Goal: Task Accomplishment & Management: Manage account settings

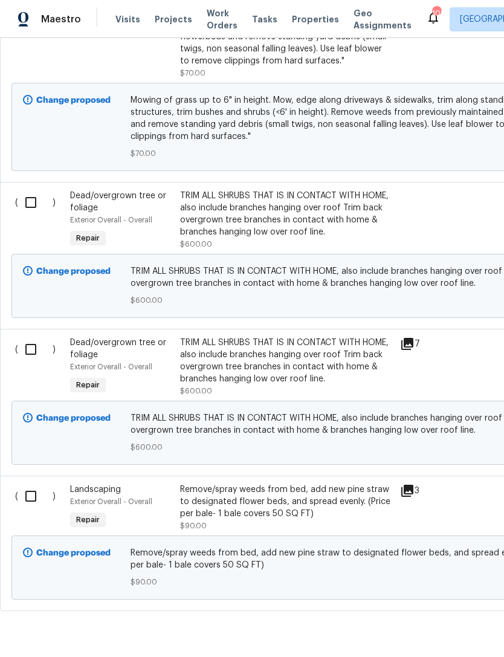
scroll to position [592, 0]
click at [31, 506] on input "checkbox" at bounding box center [35, 496] width 34 height 25
checkbox input "true"
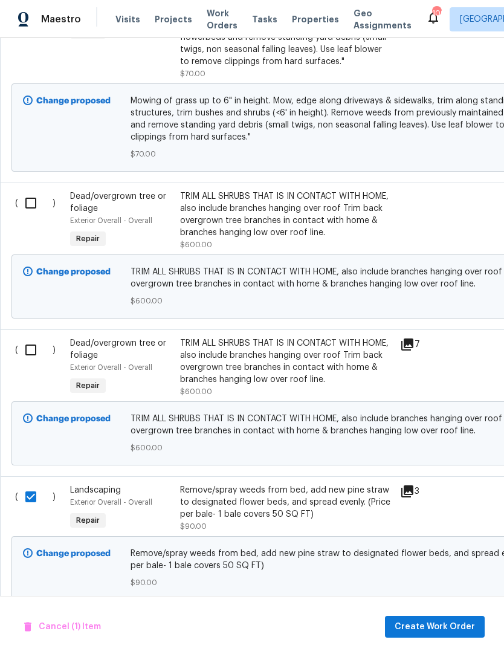
click at [30, 358] on input "checkbox" at bounding box center [35, 349] width 34 height 25
checkbox input "true"
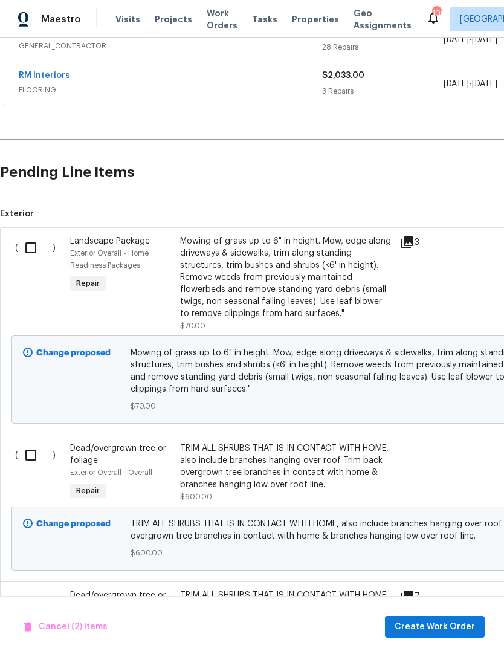
scroll to position [339, 0]
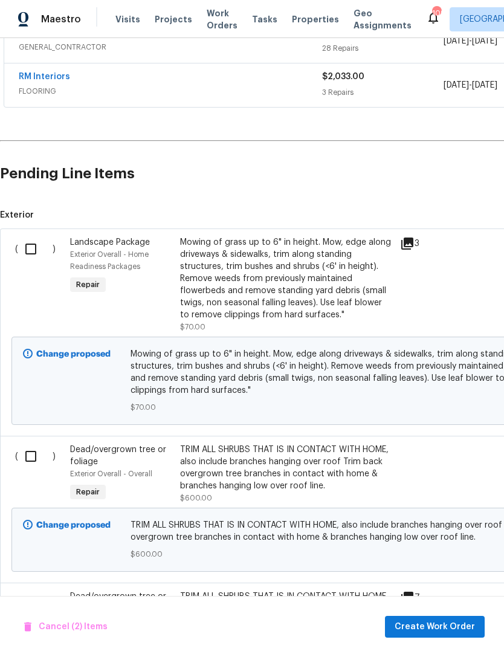
click at [27, 248] on input "checkbox" at bounding box center [35, 248] width 34 height 25
checkbox input "true"
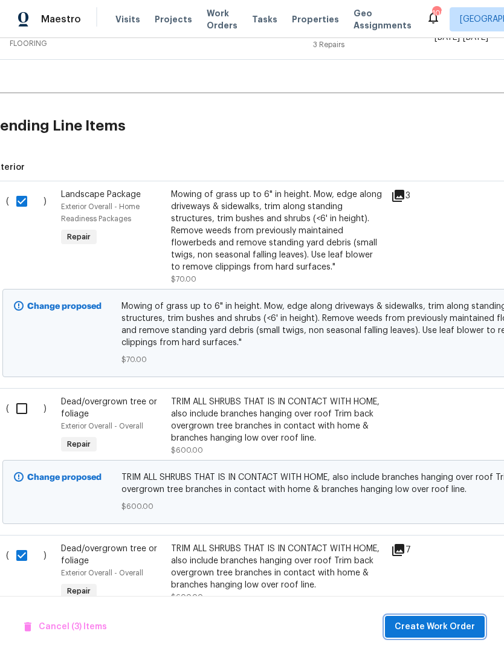
click at [455, 629] on span "Create Work Order" at bounding box center [435, 627] width 80 height 15
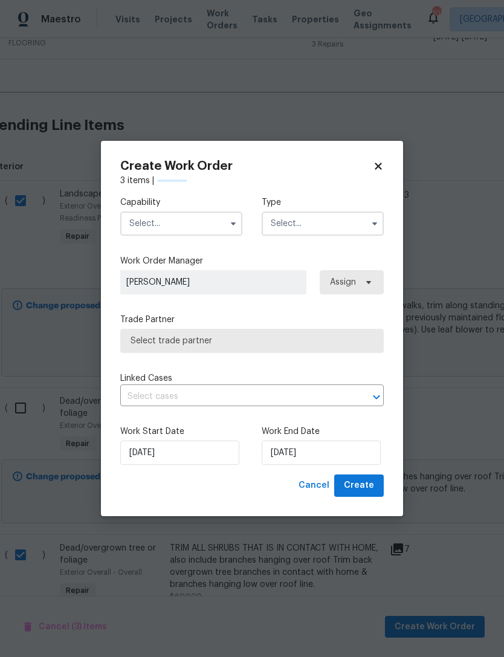
scroll to position [387, 11]
click at [184, 225] on input "text" at bounding box center [181, 224] width 122 height 24
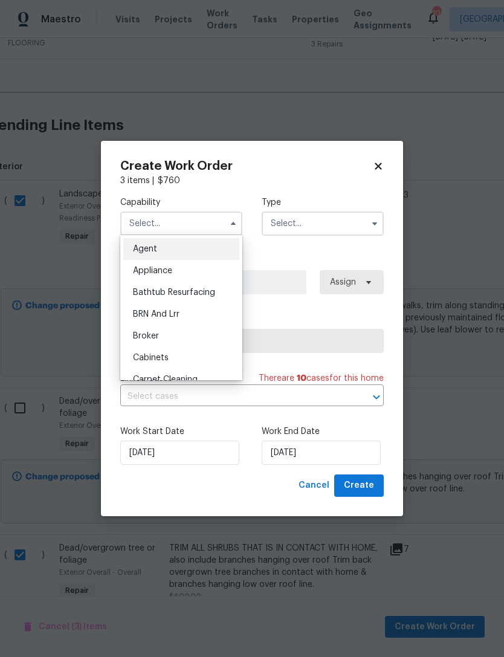
click at [166, 222] on input "text" at bounding box center [181, 224] width 122 height 24
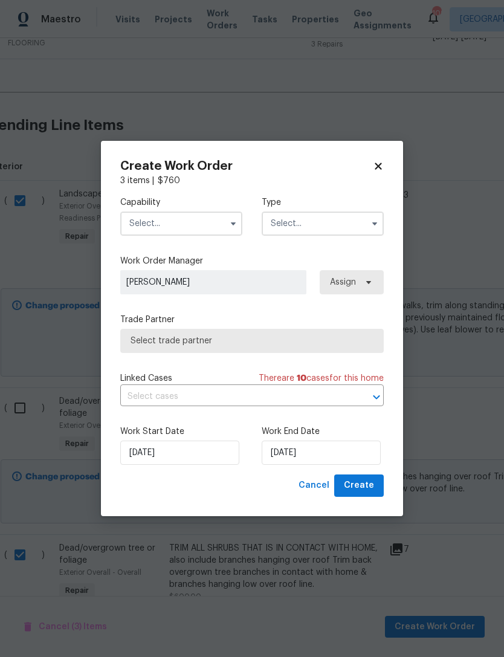
click at [165, 219] on input "text" at bounding box center [181, 224] width 122 height 24
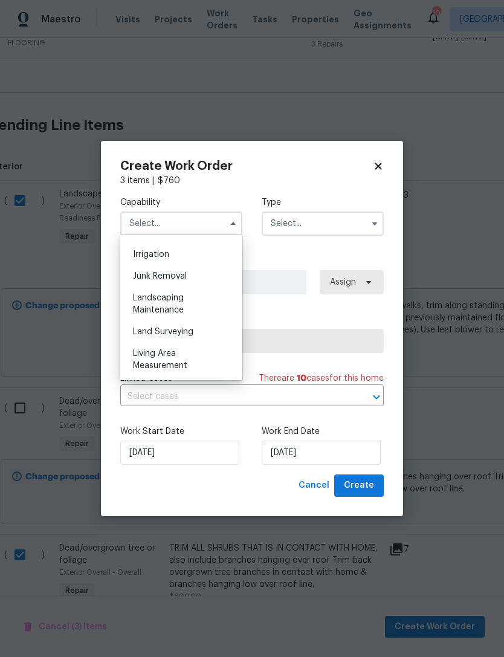
scroll to position [747, 0]
click at [181, 300] on span "Landscaping Maintenance" at bounding box center [158, 303] width 51 height 21
type input "Landscaping Maintenance"
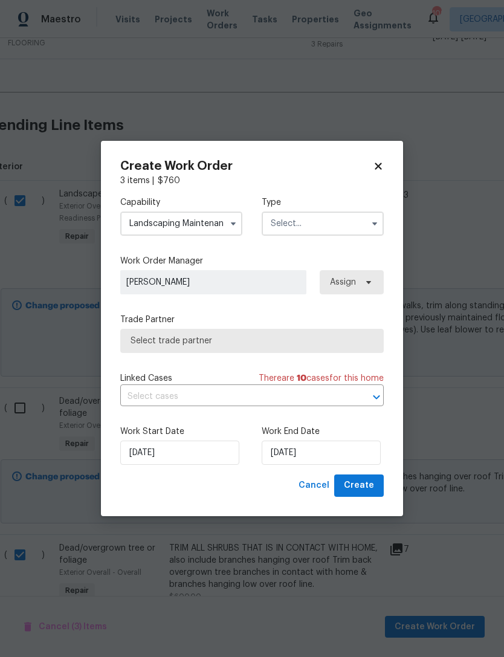
click at [311, 224] on input "text" at bounding box center [323, 224] width 122 height 24
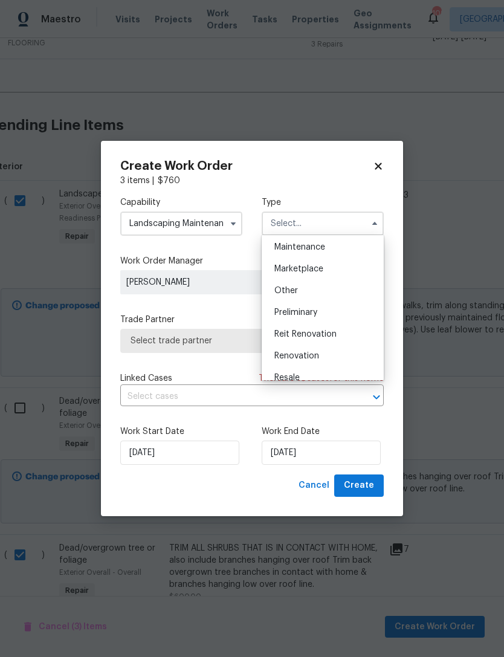
scroll to position [213, 0]
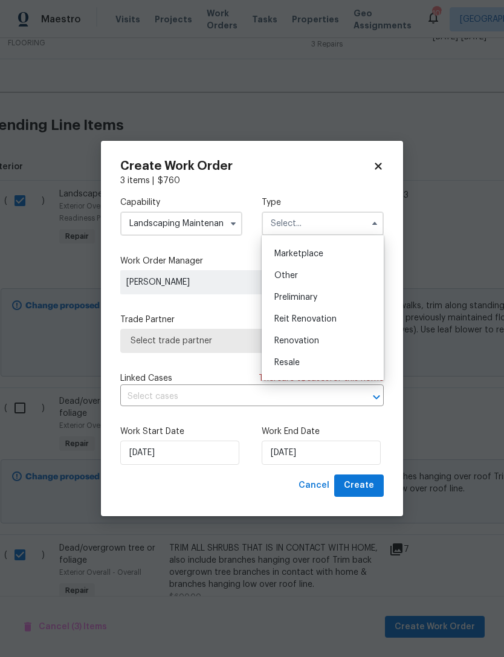
click at [320, 343] on div "Renovation" at bounding box center [323, 341] width 116 height 22
type input "Renovation"
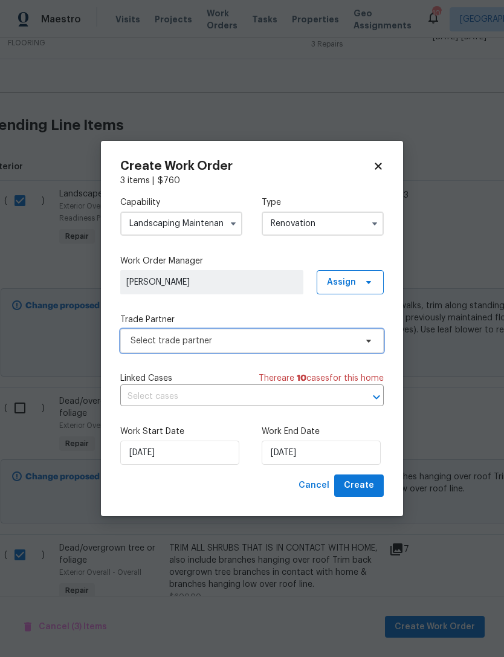
click at [248, 343] on span "Select trade partner" at bounding box center [243, 341] width 225 height 12
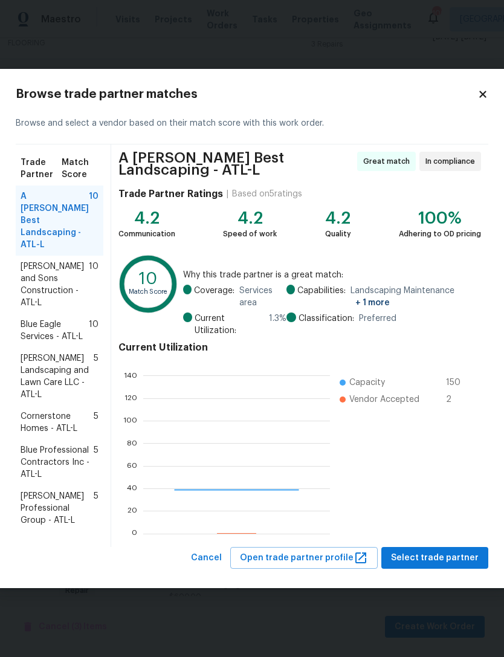
scroll to position [169, 187]
click at [40, 261] on span "Reyes and Sons Construction - ATL-L" at bounding box center [55, 285] width 68 height 48
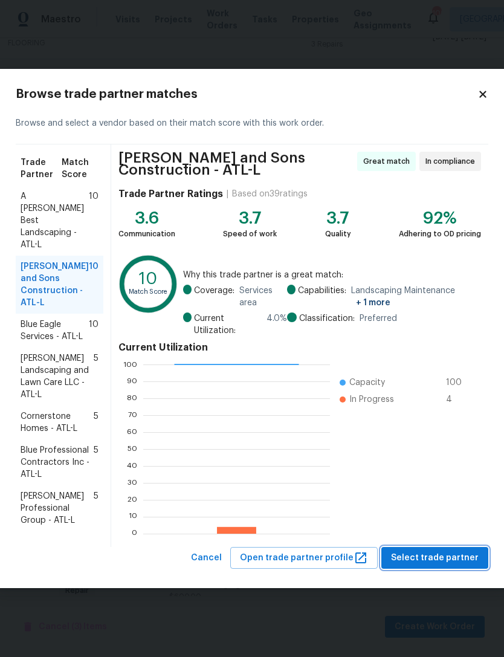
click at [441, 557] on span "Select trade partner" at bounding box center [435, 558] width 88 height 15
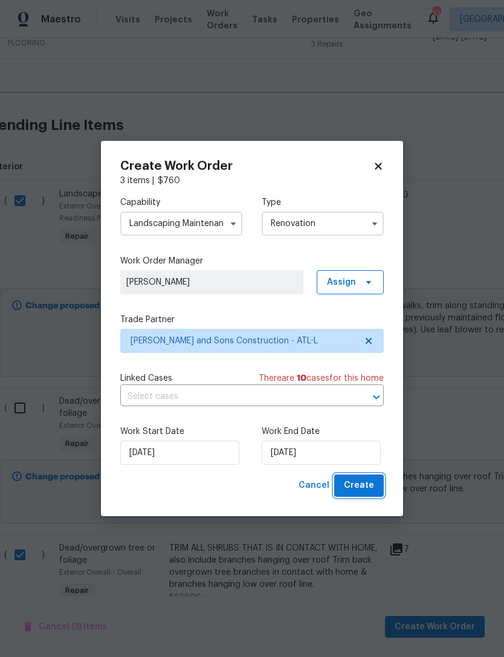
click at [365, 483] on span "Create" at bounding box center [359, 485] width 30 height 15
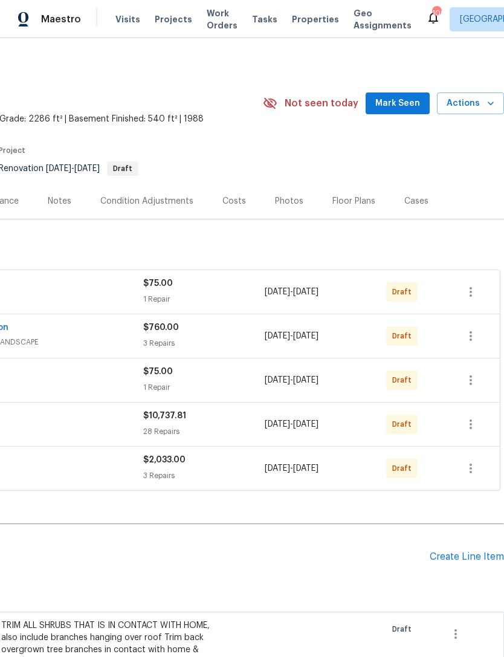
scroll to position [0, 179]
click at [470, 293] on icon "button" at bounding box center [471, 292] width 15 height 15
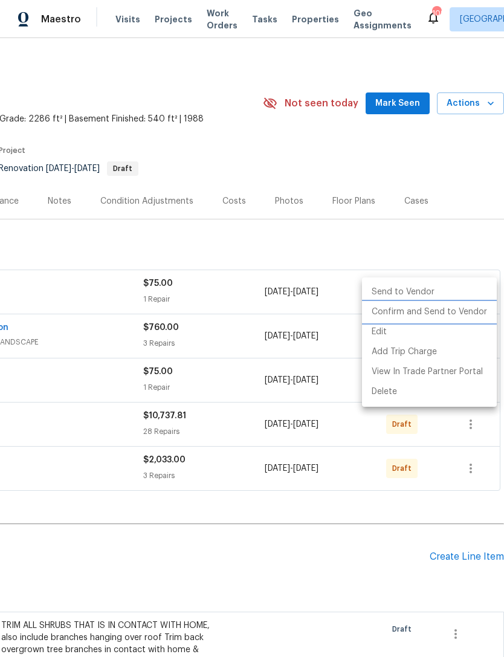
click at [456, 313] on li "Confirm and Send to Vendor" at bounding box center [429, 312] width 135 height 20
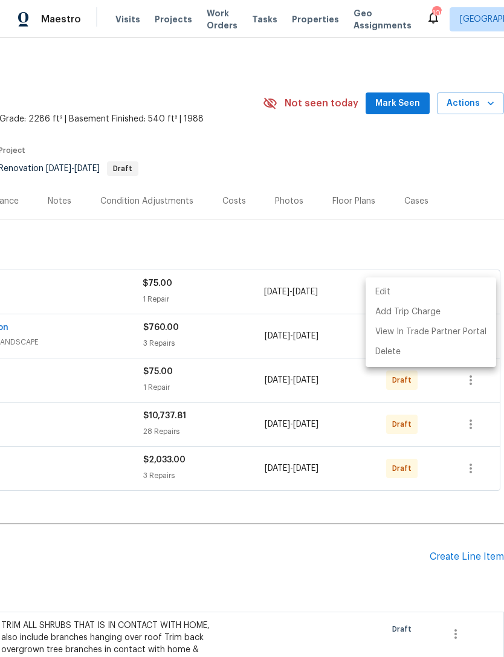
click at [223, 384] on div at bounding box center [252, 328] width 504 height 657
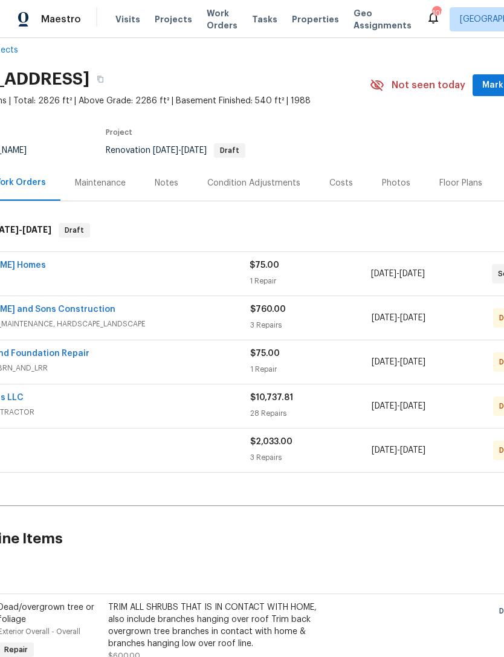
scroll to position [20, 29]
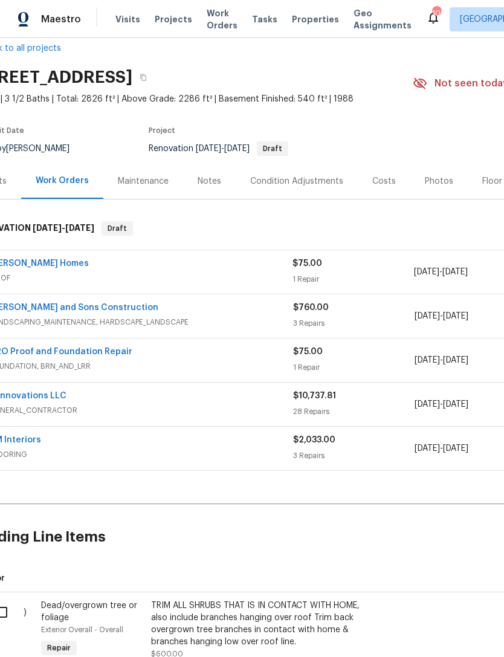
click at [94, 354] on link "H2O Proof and Foundation Repair" at bounding box center [61, 352] width 143 height 8
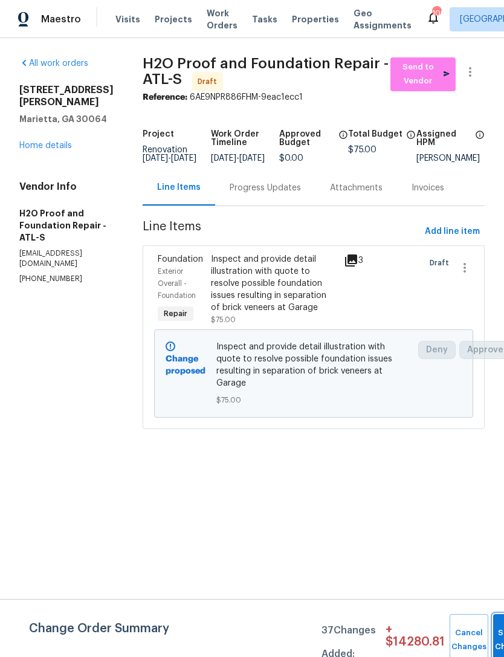
click at [493, 635] on button "Submit Changes" at bounding box center [512, 640] width 39 height 52
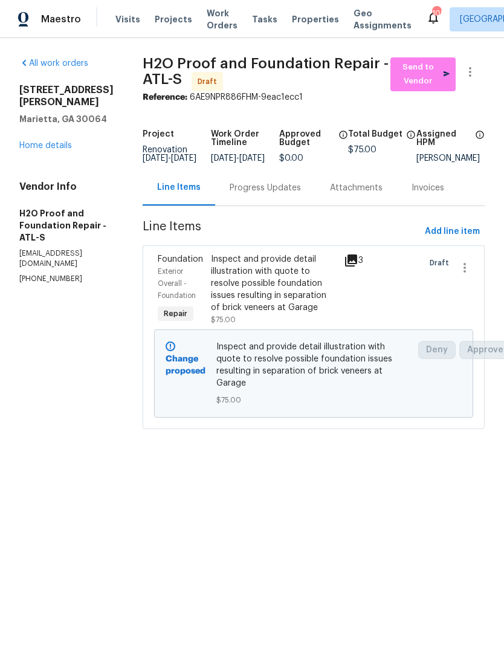
click at [46, 149] on link "Home details" at bounding box center [45, 145] width 53 height 8
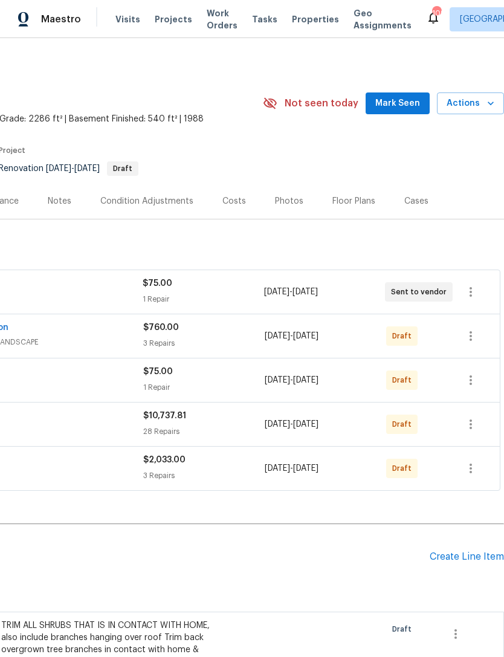
scroll to position [0, 179]
click at [462, 381] on button "button" at bounding box center [470, 380] width 29 height 29
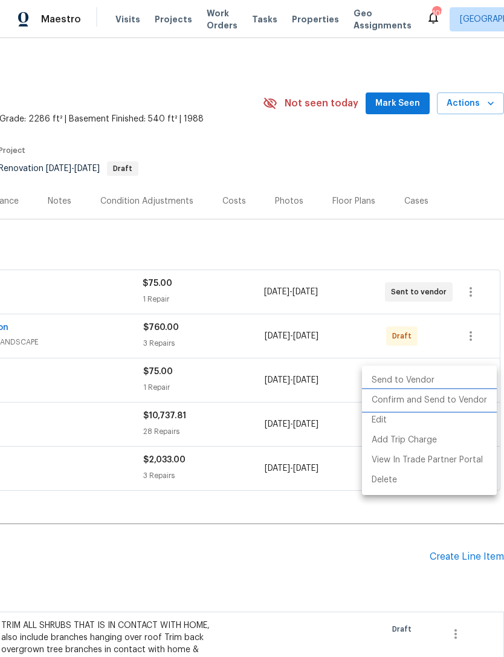
click at [446, 398] on li "Confirm and Send to Vendor" at bounding box center [429, 401] width 135 height 20
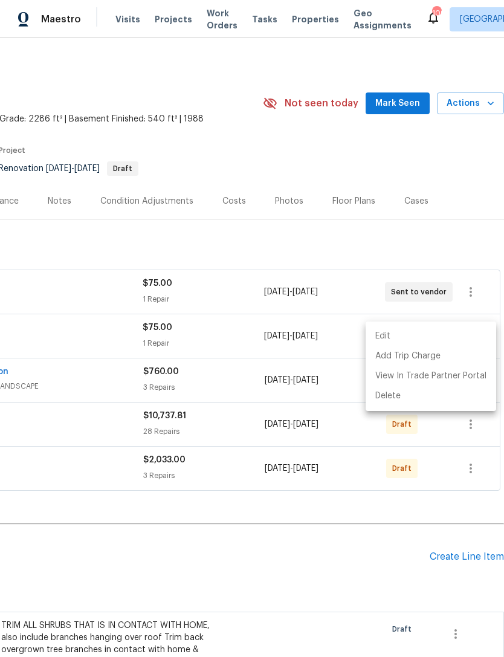
click at [227, 429] on div at bounding box center [252, 328] width 504 height 657
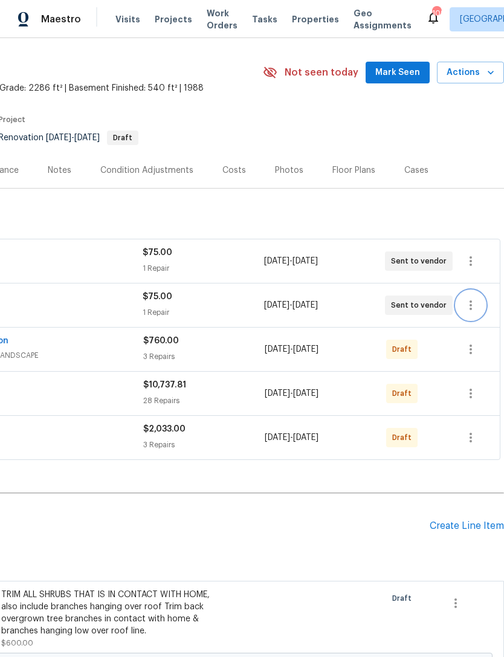
scroll to position [30, 179]
click at [469, 398] on icon "button" at bounding box center [471, 394] width 15 height 15
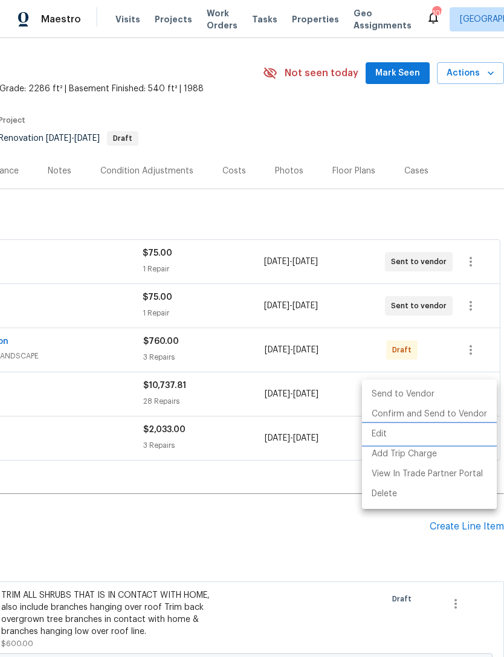
click at [382, 436] on li "Edit" at bounding box center [429, 434] width 135 height 20
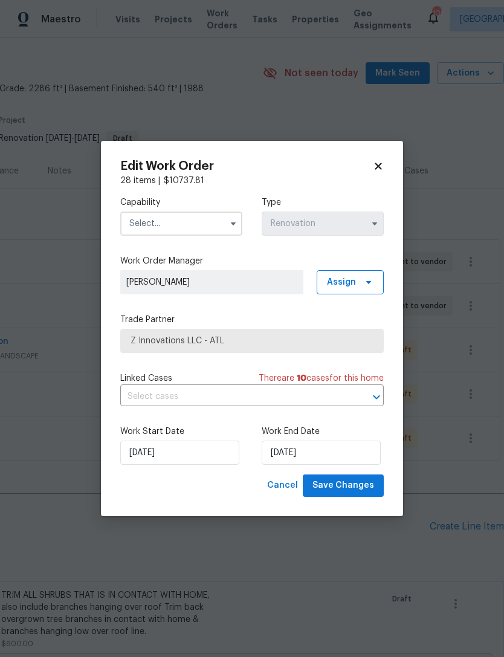
click at [174, 221] on input "text" at bounding box center [181, 224] width 122 height 24
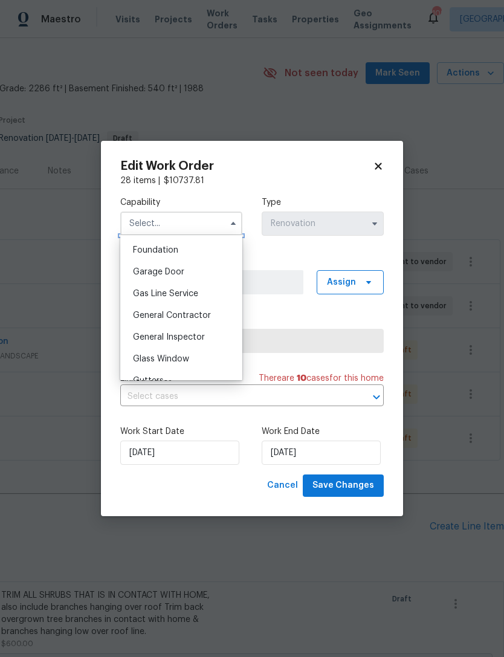
scroll to position [512, 0]
click at [193, 316] on span "General Contractor" at bounding box center [172, 315] width 78 height 8
type input "General Contractor"
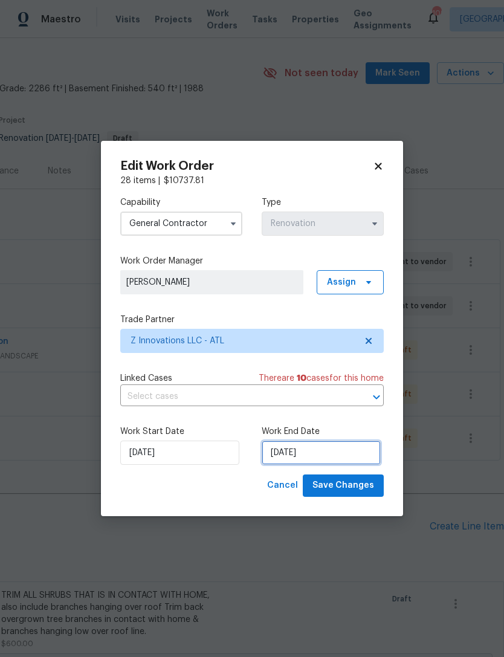
click at [300, 453] on input "8/25/2025" at bounding box center [321, 453] width 119 height 24
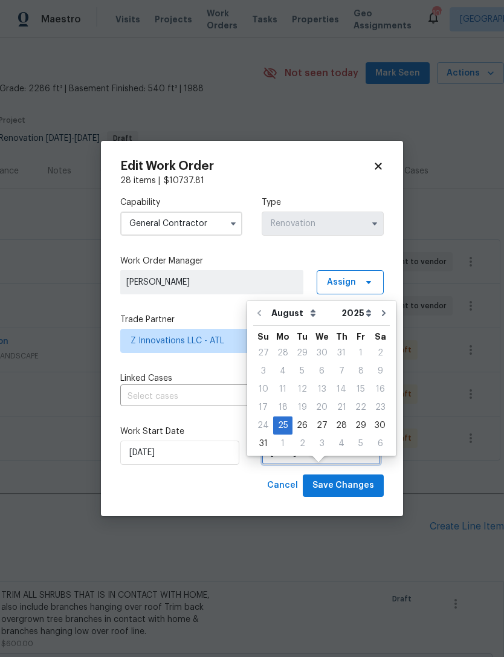
scroll to position [22, 0]
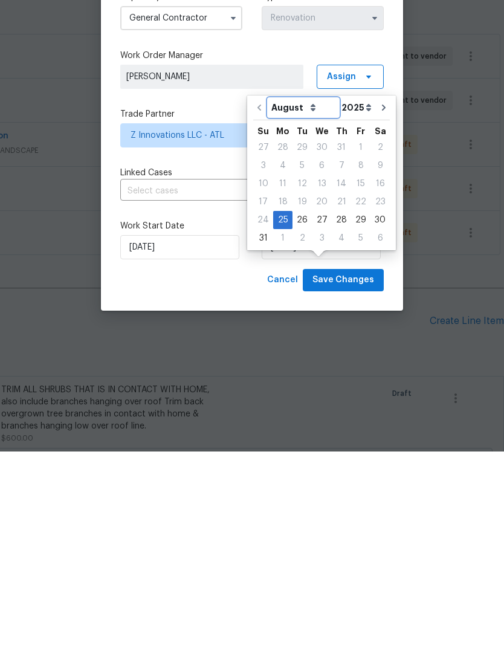
click at [305, 304] on select "August September October November December" at bounding box center [303, 313] width 70 height 18
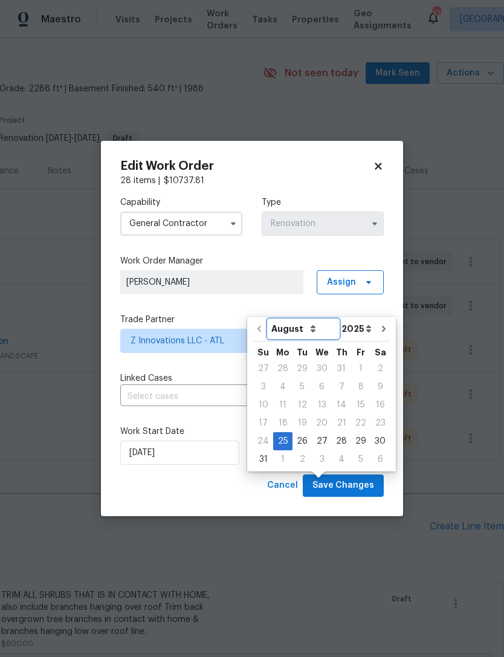
select select "8"
type input "9/25/2025"
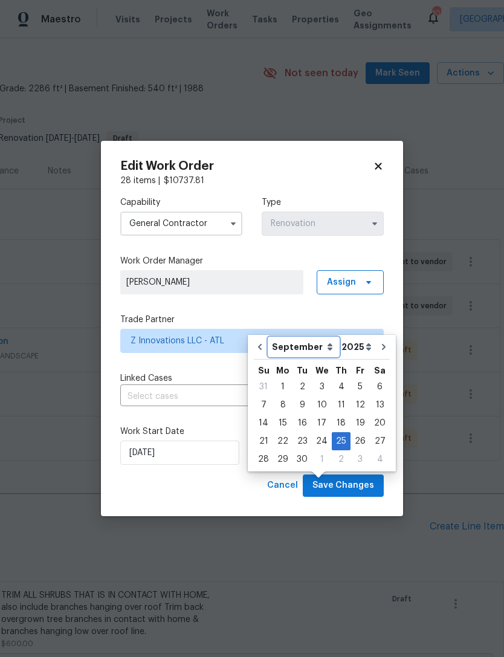
click at [322, 338] on select "August September October November December" at bounding box center [304, 347] width 70 height 18
select select "7"
type input "8/25/2025"
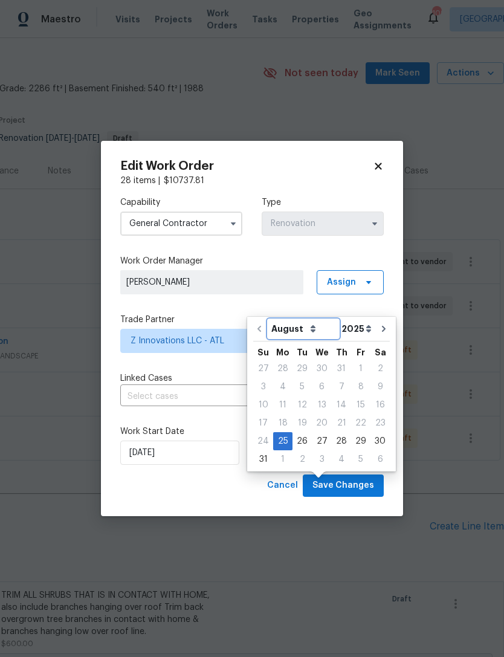
click at [309, 320] on select "August September October November December" at bounding box center [303, 329] width 70 height 18
select select "8"
type input "9/25/2025"
select select "8"
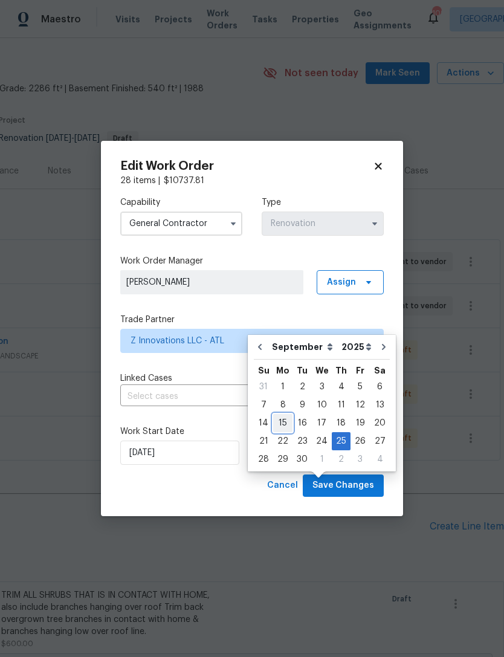
click at [276, 415] on div "15" at bounding box center [282, 423] width 19 height 17
type input "9/15/2025"
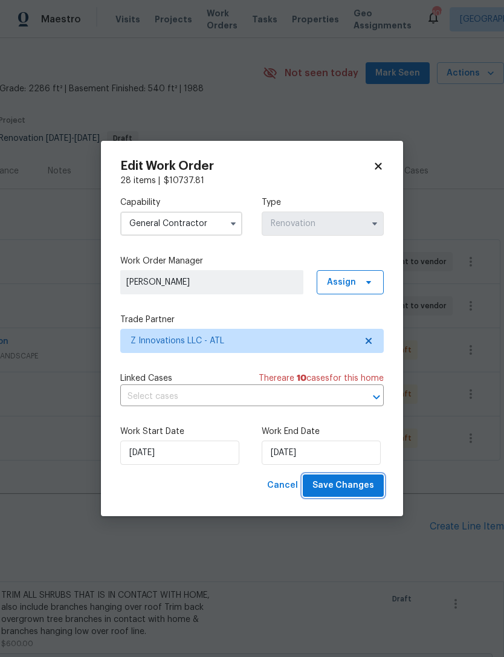
click at [336, 485] on span "Save Changes" at bounding box center [344, 485] width 62 height 15
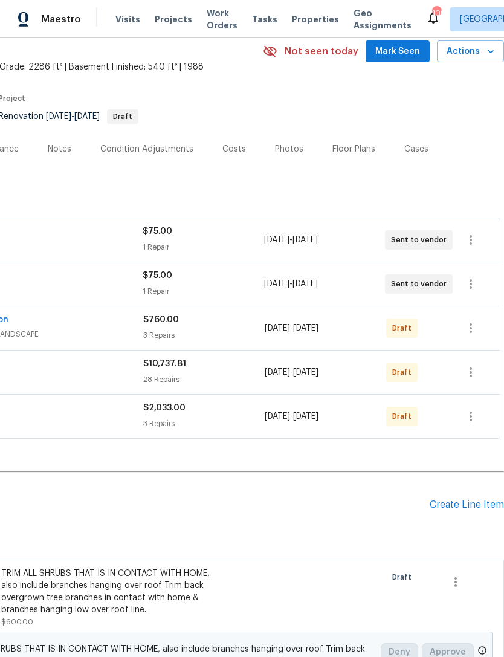
scroll to position [53, 179]
click at [467, 320] on icon "button" at bounding box center [471, 327] width 15 height 15
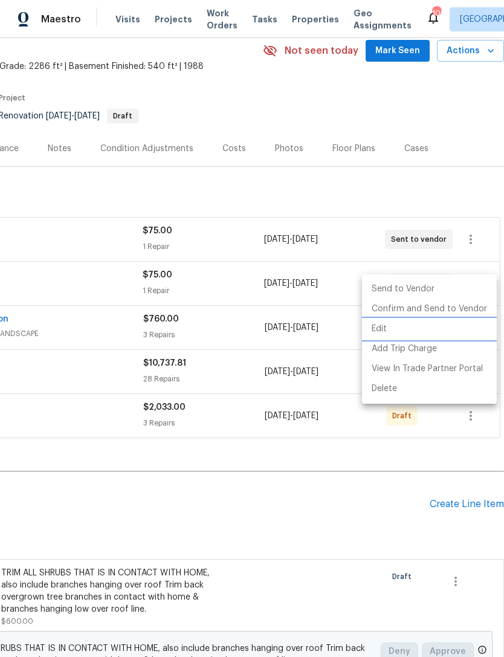
click at [386, 329] on li "Edit" at bounding box center [429, 329] width 135 height 20
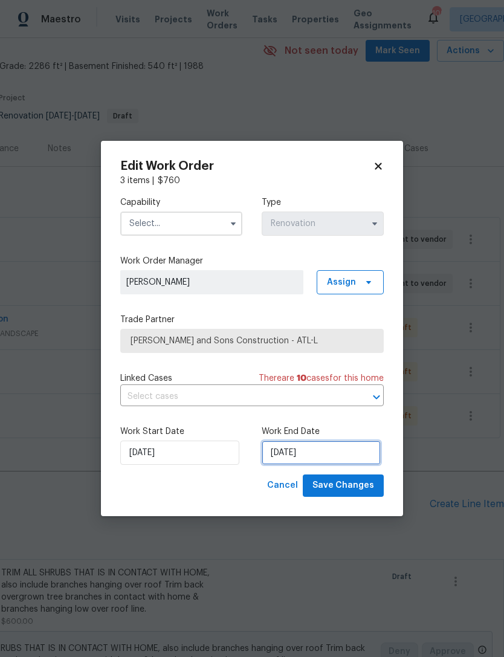
click at [299, 457] on input "8/25/2025" at bounding box center [321, 453] width 119 height 24
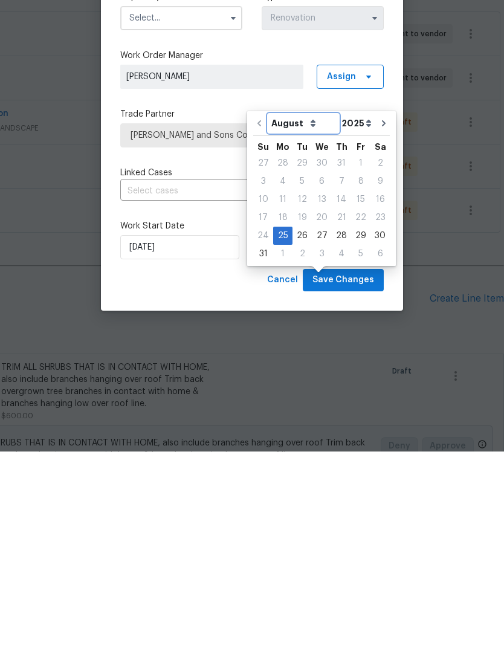
click at [305, 320] on select "August September October November December" at bounding box center [303, 329] width 70 height 18
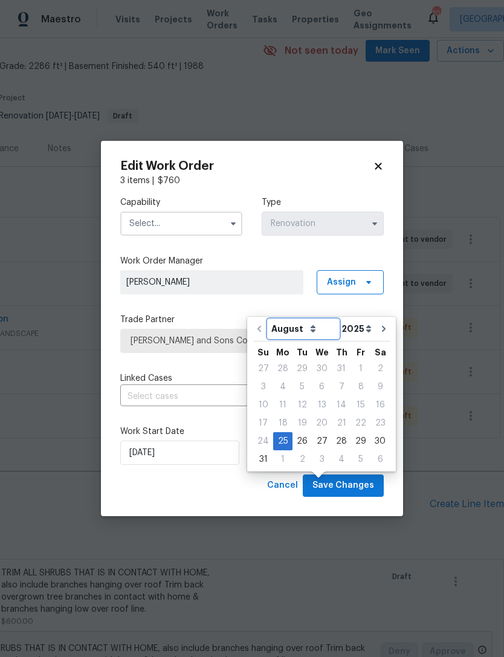
select select "8"
type input "9/25/2025"
select select "8"
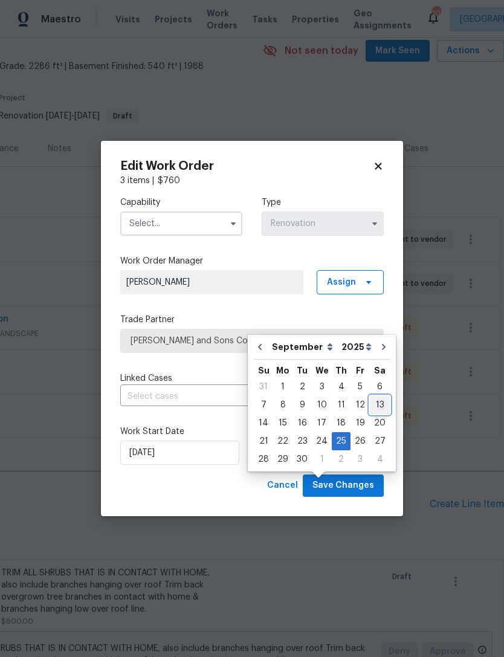
click at [375, 397] on div "13" at bounding box center [380, 405] width 20 height 17
type input "9/13/2025"
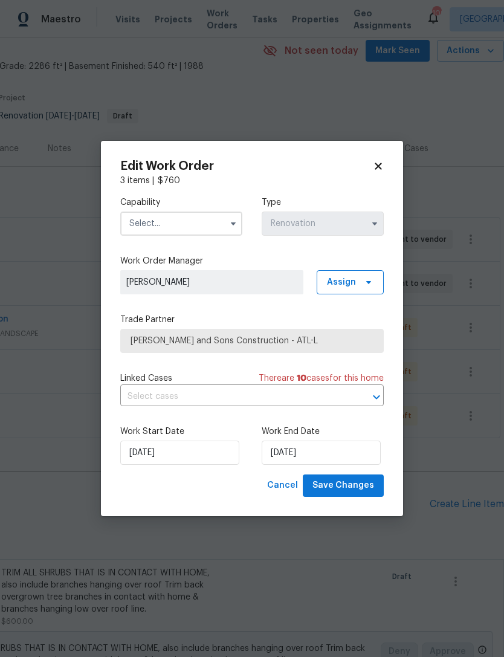
click at [185, 230] on input "text" at bounding box center [181, 224] width 122 height 24
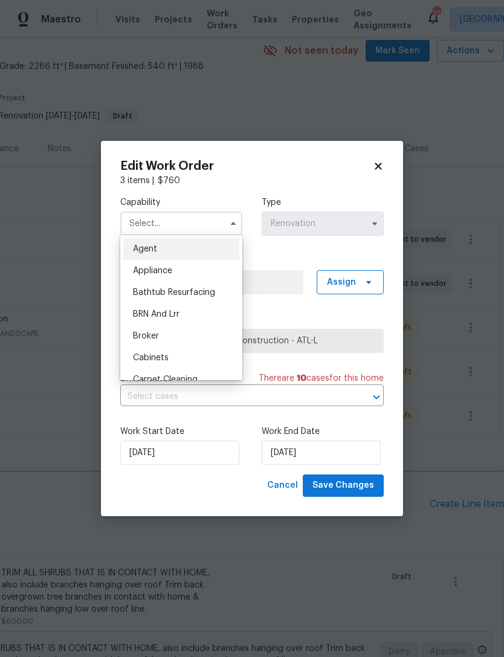
click at [183, 227] on input "text" at bounding box center [181, 224] width 122 height 24
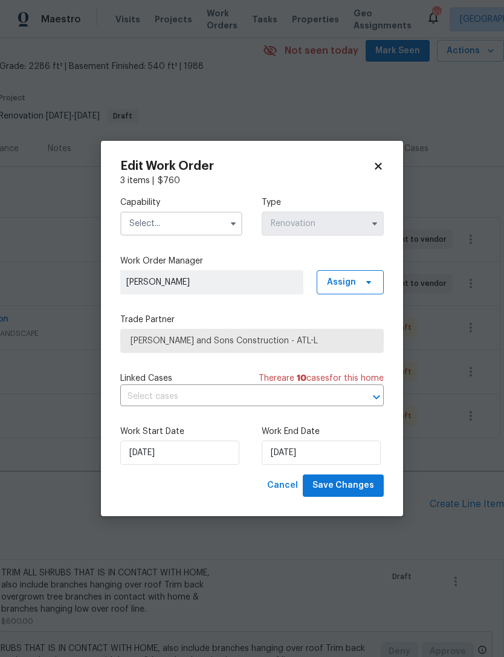
click at [184, 227] on input "text" at bounding box center [181, 224] width 122 height 24
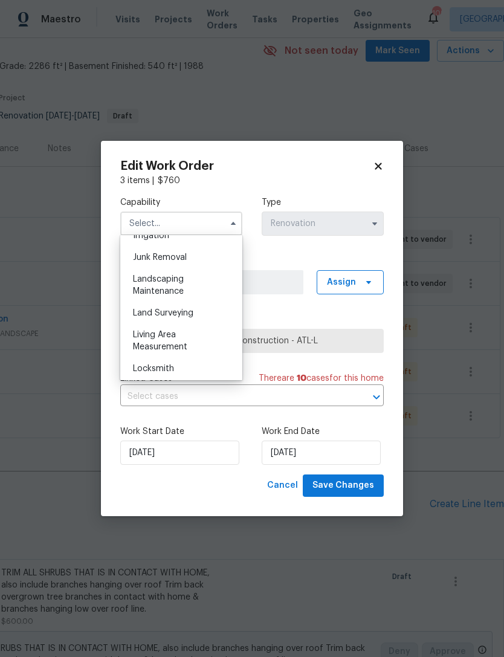
scroll to position [768, 0]
click at [181, 287] on span "Landscaping Maintenance" at bounding box center [158, 283] width 51 height 21
type input "Landscaping Maintenance"
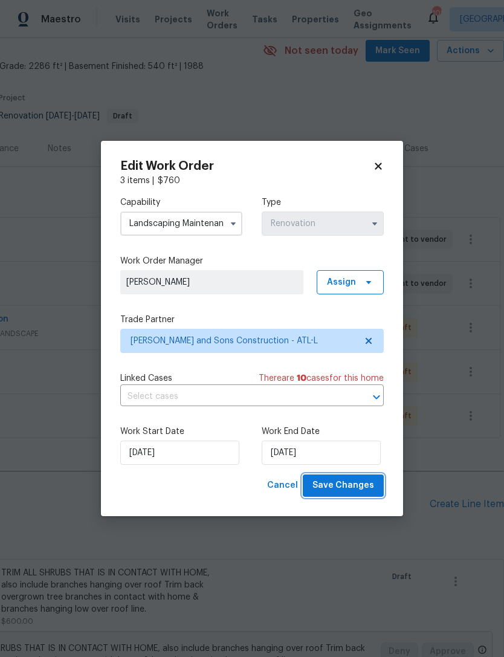
click at [346, 489] on span "Save Changes" at bounding box center [344, 485] width 62 height 15
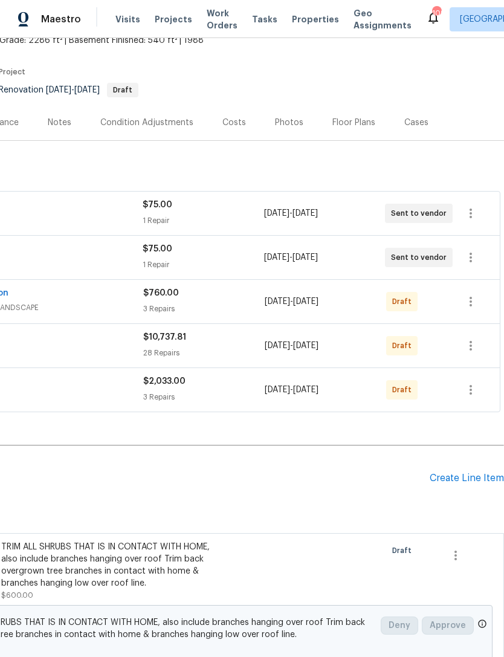
scroll to position [79, 179]
click at [472, 383] on icon "button" at bounding box center [471, 390] width 15 height 15
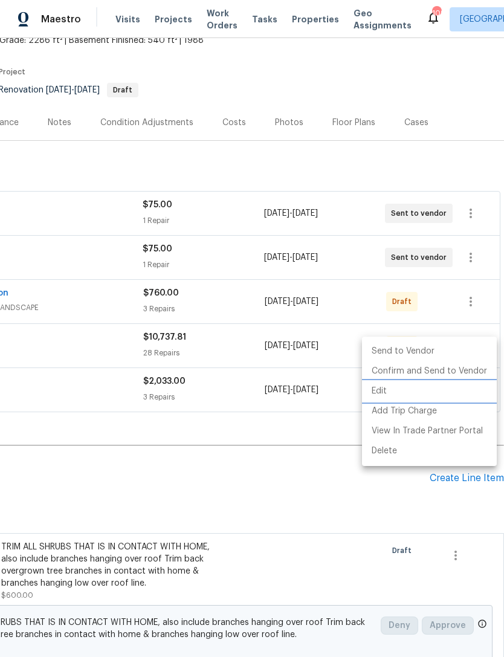
click at [391, 392] on li "Edit" at bounding box center [429, 391] width 135 height 20
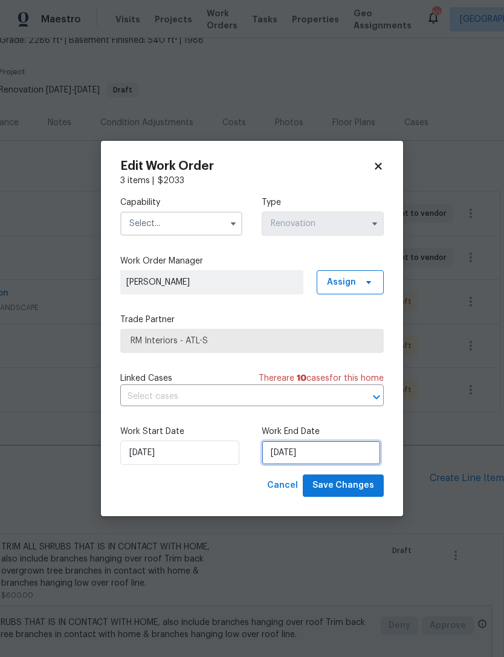
click at [294, 456] on input "8/25/2025" at bounding box center [321, 453] width 119 height 24
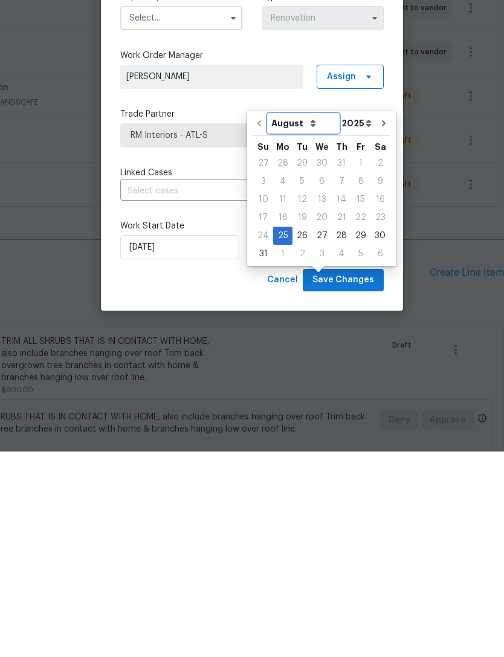
click at [302, 320] on select "August September October November December" at bounding box center [303, 329] width 70 height 18
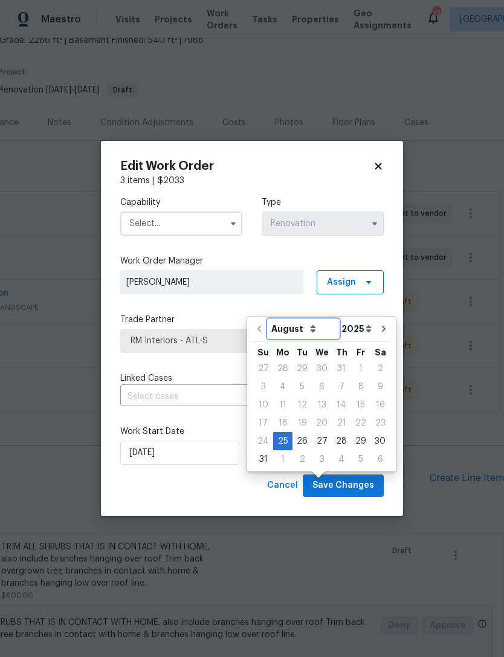
select select "8"
type input "9/25/2025"
select select "8"
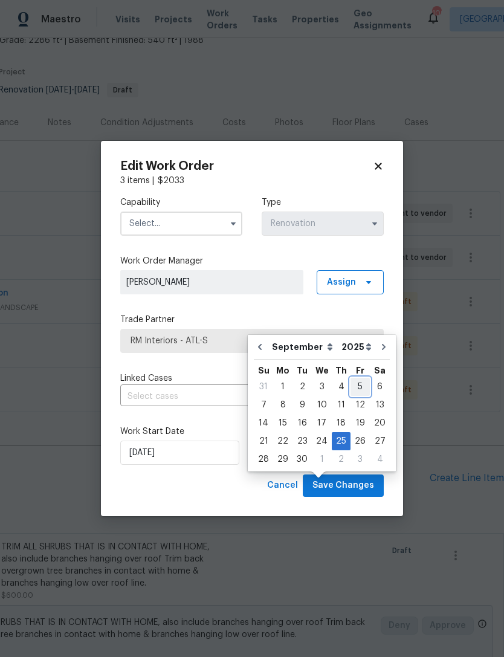
click at [353, 378] on div "5" at bounding box center [360, 386] width 19 height 17
type input "9/5/2025"
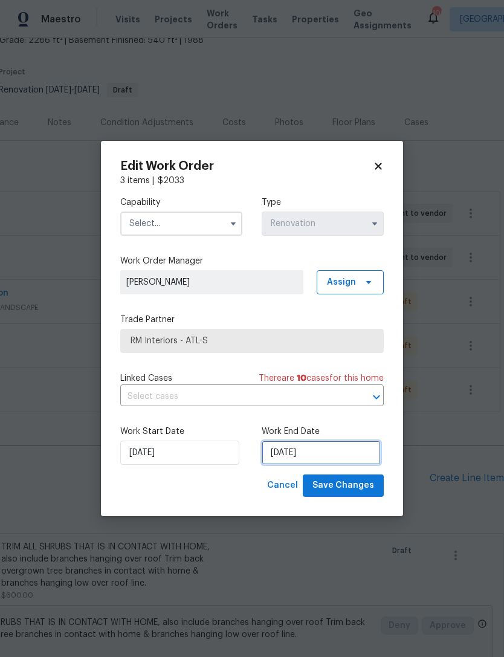
click at [306, 458] on input "9/5/2025" at bounding box center [321, 453] width 119 height 24
select select "8"
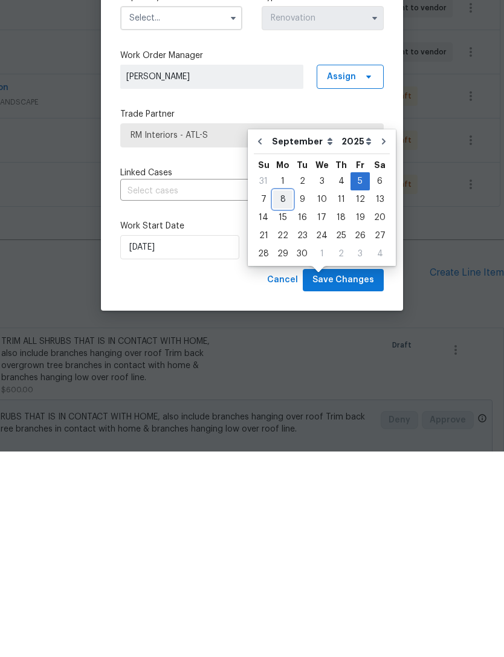
click at [279, 397] on div "8" at bounding box center [282, 405] width 19 height 17
type input "9/8/2025"
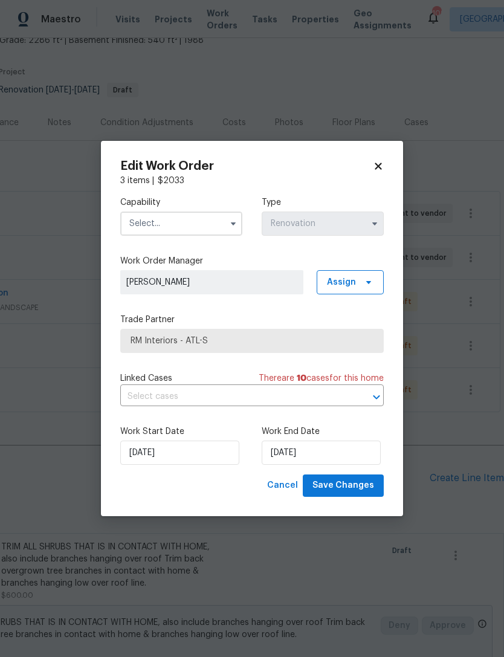
click at [192, 227] on input "text" at bounding box center [181, 224] width 122 height 24
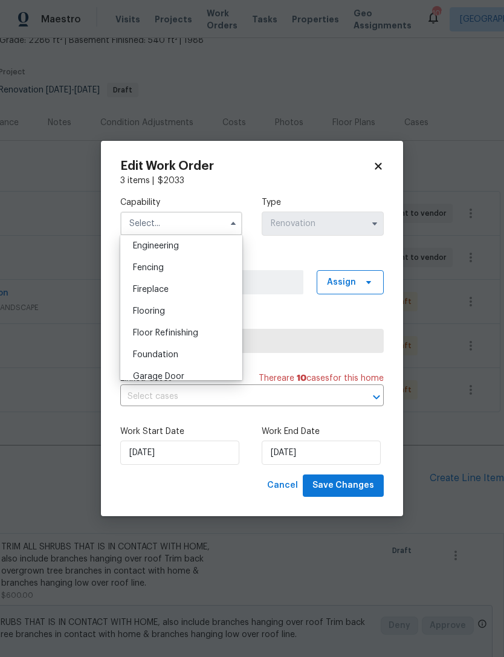
scroll to position [418, 0]
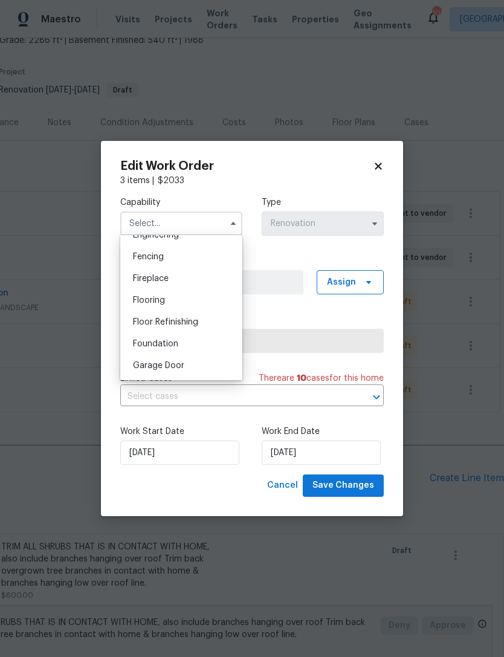
click at [163, 304] on span "Flooring" at bounding box center [149, 300] width 32 height 8
type input "Flooring"
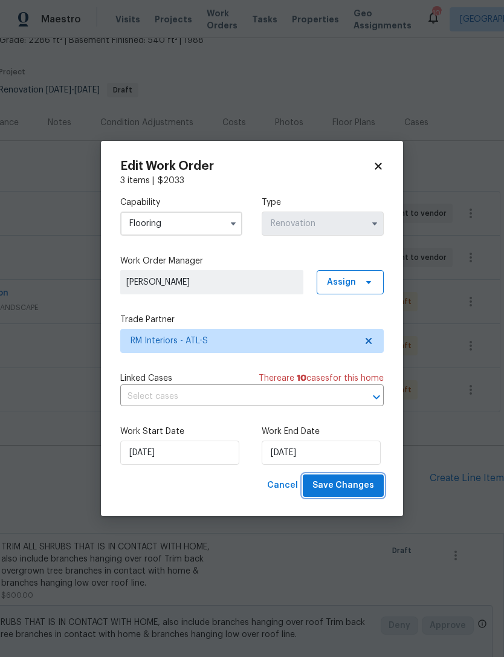
click at [349, 488] on span "Save Changes" at bounding box center [344, 485] width 62 height 15
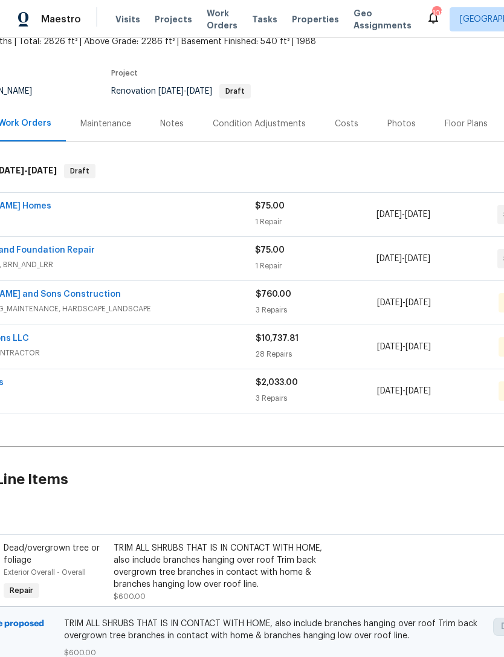
scroll to position [83, 45]
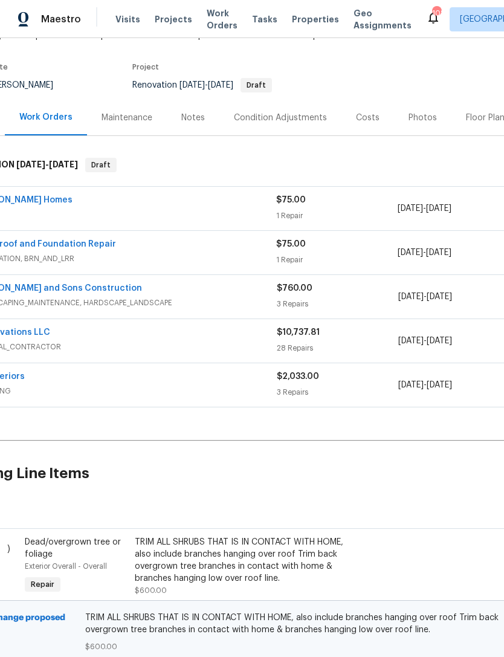
click at [140, 341] on span "GENERAL_CONTRACTOR" at bounding box center [124, 347] width 303 height 12
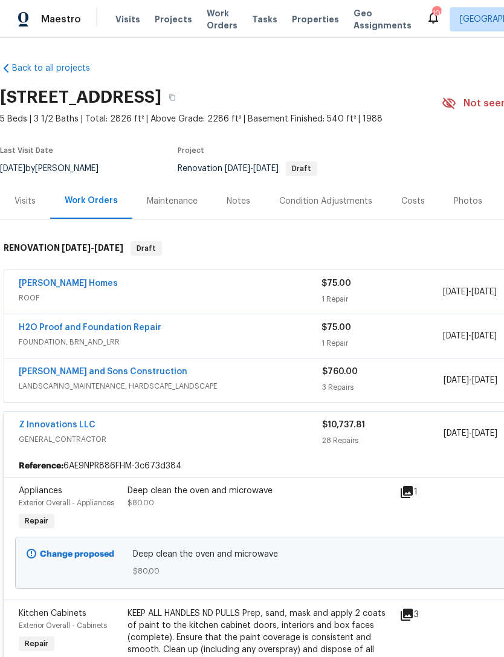
scroll to position [0, 0]
click at [85, 195] on div "Work Orders" at bounding box center [91, 201] width 53 height 12
click at [32, 195] on div "Visits" at bounding box center [25, 201] width 21 height 12
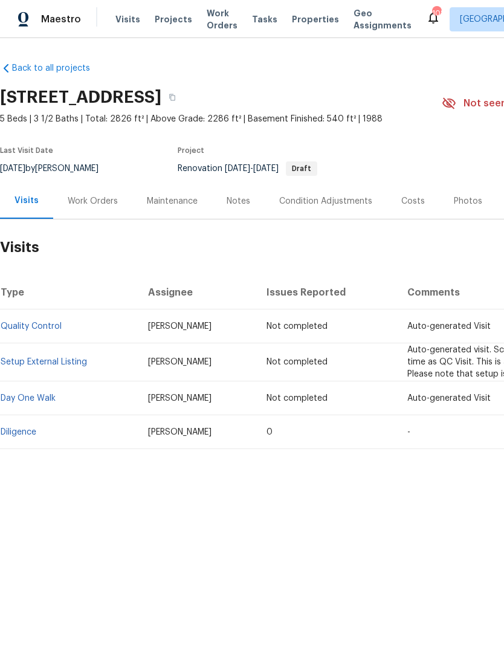
click at [86, 209] on div "Work Orders" at bounding box center [92, 201] width 79 height 36
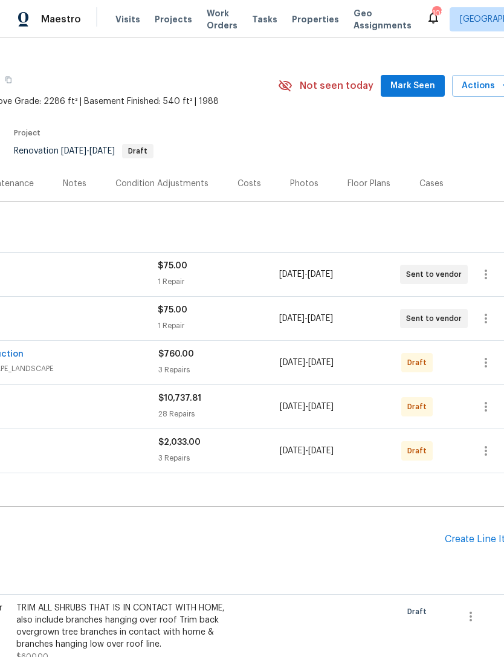
scroll to position [18, 163]
click at [485, 407] on icon "button" at bounding box center [487, 406] width 15 height 15
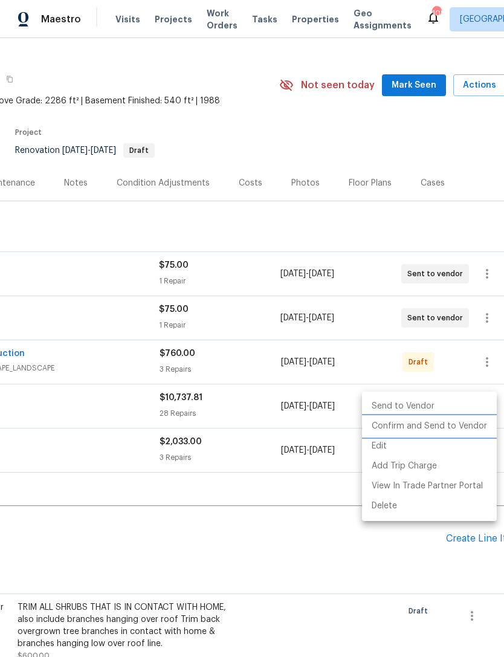
click at [450, 430] on li "Confirm and Send to Vendor" at bounding box center [429, 427] width 135 height 20
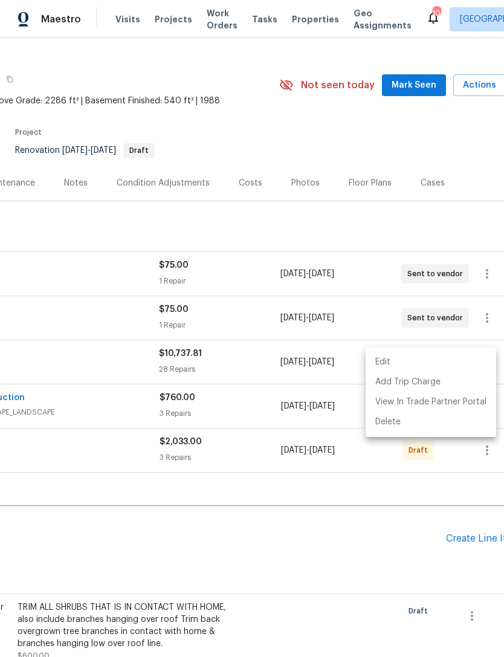
click at [353, 533] on div at bounding box center [252, 328] width 504 height 657
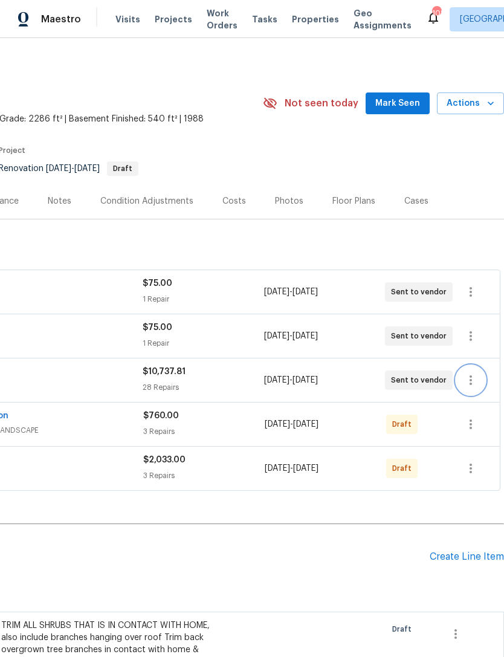
scroll to position [0, 179]
click at [473, 422] on icon "button" at bounding box center [471, 424] width 15 height 15
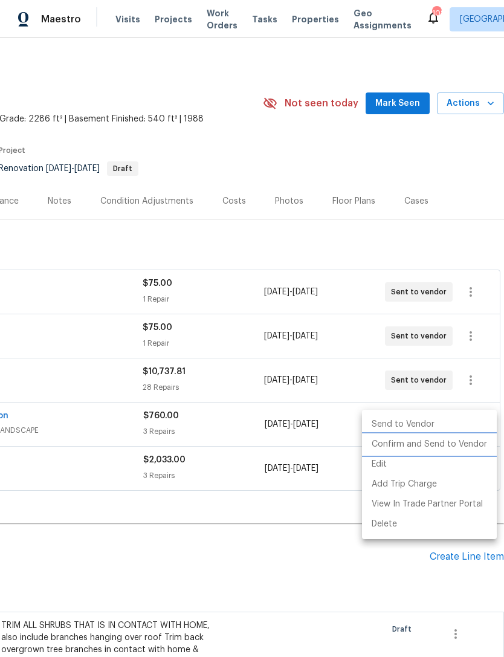
click at [454, 448] on li "Confirm and Send to Vendor" at bounding box center [429, 445] width 135 height 20
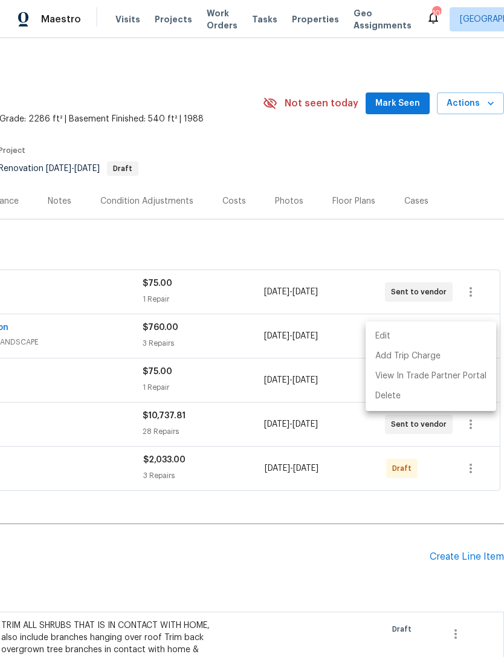
click at [250, 514] on div at bounding box center [252, 328] width 504 height 657
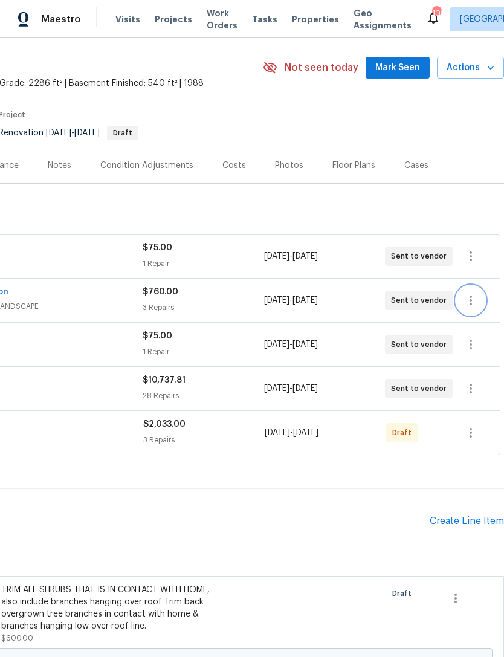
scroll to position [36, 179]
click at [465, 437] on icon "button" at bounding box center [471, 433] width 15 height 15
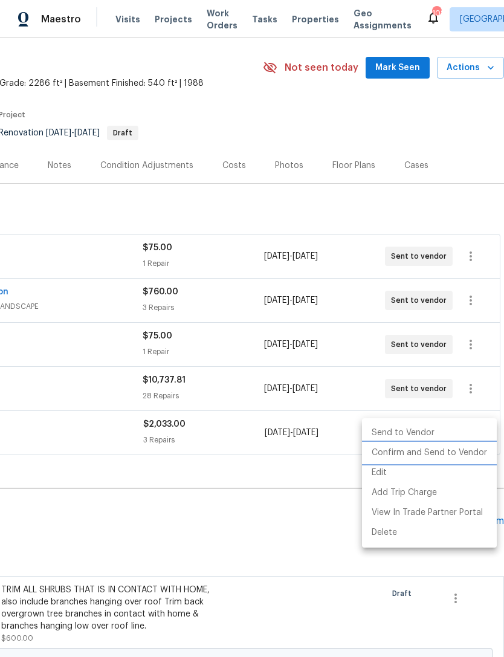
click at [445, 455] on li "Confirm and Send to Vendor" at bounding box center [429, 453] width 135 height 20
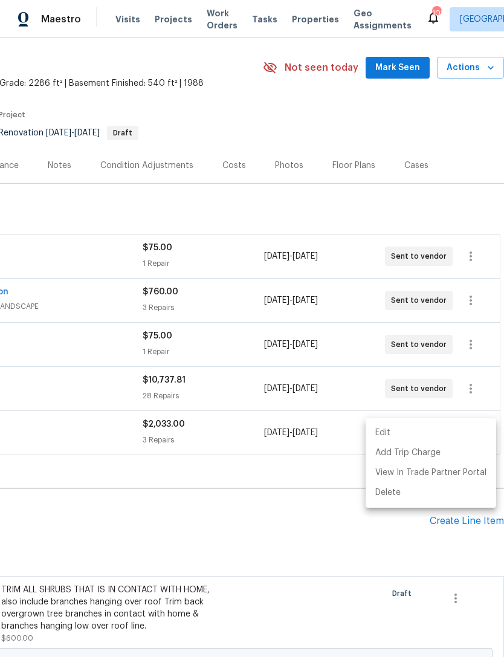
click at [310, 528] on div at bounding box center [252, 328] width 504 height 657
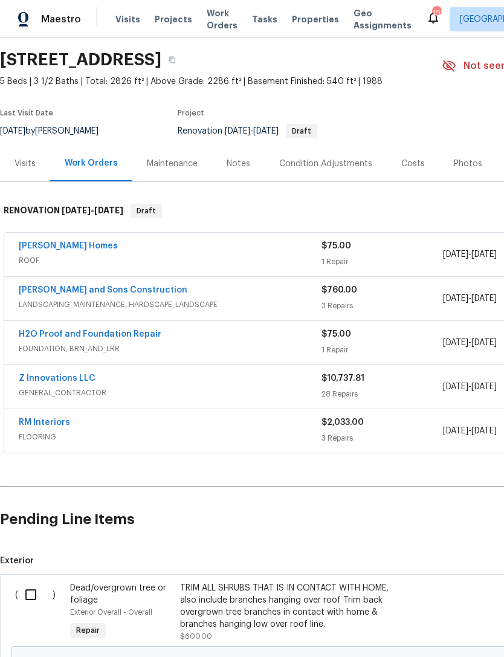
scroll to position [38, 0]
click at [162, 383] on div "Z Innovations LLC" at bounding box center [170, 379] width 303 height 15
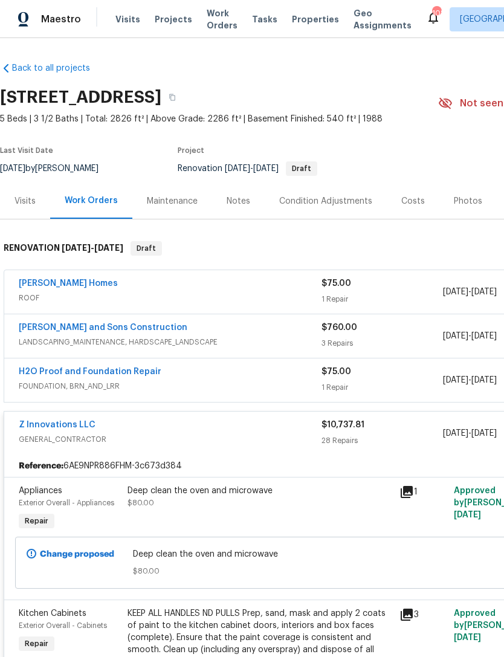
scroll to position [0, 0]
click at [92, 199] on div "Work Orders" at bounding box center [91, 201] width 53 height 12
click at [108, 204] on div "Work Orders" at bounding box center [91, 201] width 53 height 12
click at [24, 202] on div "Visits" at bounding box center [25, 201] width 21 height 12
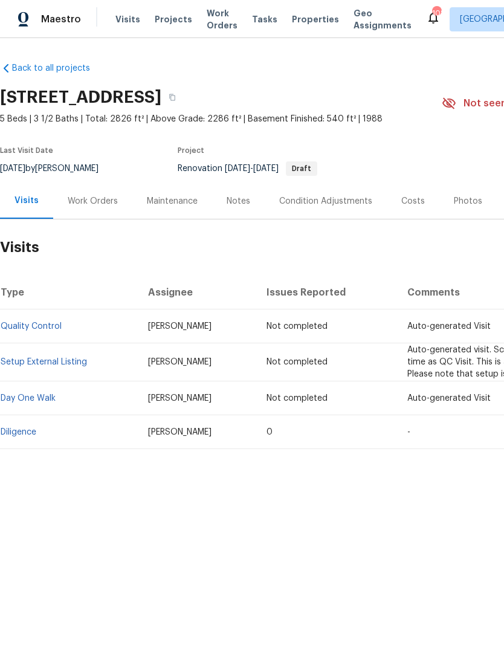
click at [98, 204] on div "Work Orders" at bounding box center [93, 201] width 50 height 12
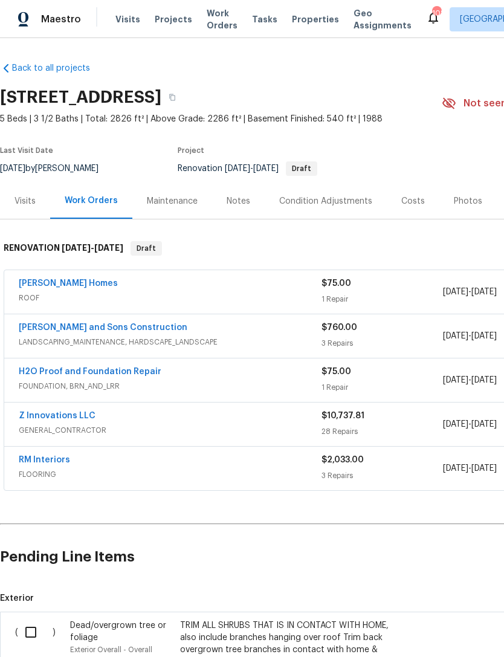
click at [60, 417] on link "Z Innovations LLC" at bounding box center [57, 416] width 77 height 8
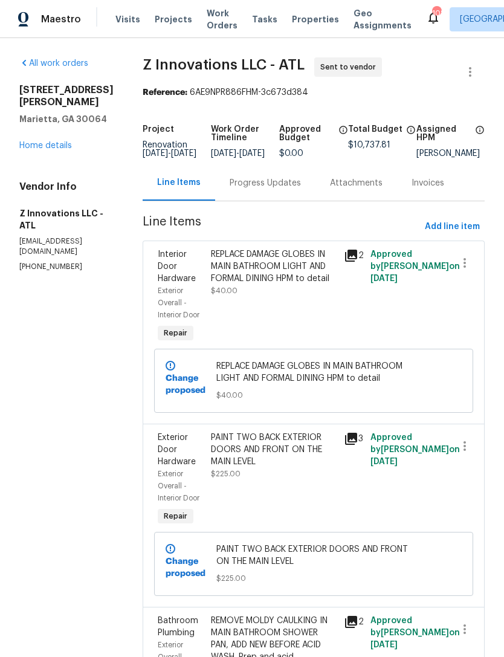
click at [260, 187] on div "Progress Updates" at bounding box center [265, 183] width 71 height 12
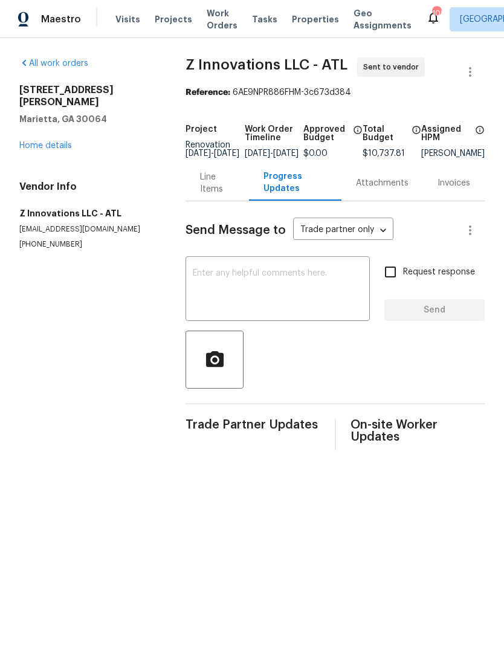
click at [275, 293] on textarea at bounding box center [278, 290] width 170 height 42
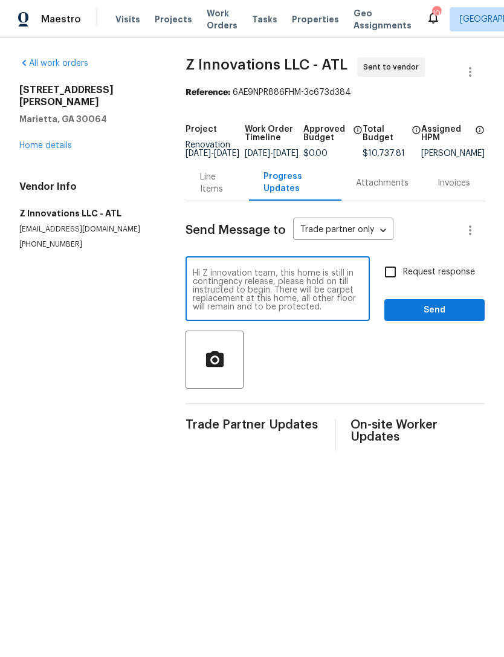
click at [270, 302] on textarea "Hi Z innovation team, this home is still in contingency release, please hold on…" at bounding box center [278, 290] width 170 height 42
click at [277, 311] on textarea "Hi Z innovation team, this home is still in contingency release, please hold on…" at bounding box center [278, 290] width 170 height 42
click at [270, 309] on textarea "Hi Z innovation team, this home is still in contingency release, please hold on…" at bounding box center [278, 290] width 170 height 42
click at [276, 308] on textarea "Hi Z innovation team, this home is still in contingency release, please hold on…" at bounding box center [278, 290] width 170 height 42
click at [250, 311] on textarea "Hi Z innovation team, this home is still in contingency release, please hold on…" at bounding box center [278, 290] width 170 height 42
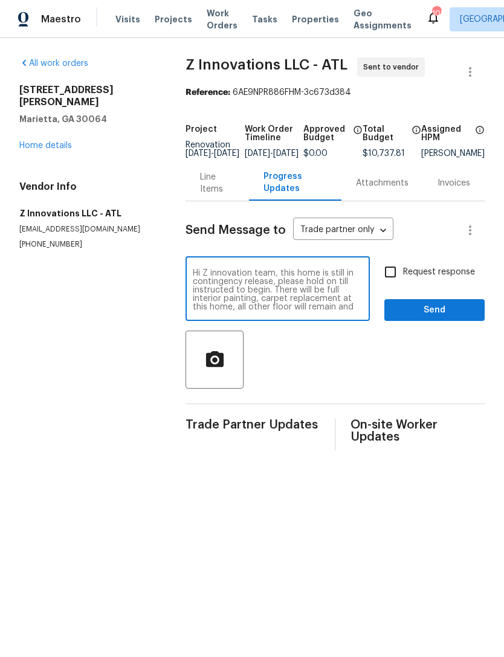
click at [258, 307] on textarea "Hi Z innovation team, this home is still in contingency release, please hold on…" at bounding box center [278, 290] width 170 height 42
click at [327, 310] on textarea "Hi Z innovation team, this home is still in contingency release, please hold on…" at bounding box center [278, 290] width 170 height 42
click at [317, 376] on div at bounding box center [335, 360] width 299 height 58
click at [347, 306] on textarea "Hi Z innovation team, this home is still in contingency release, please hold on…" at bounding box center [278, 290] width 170 height 42
click at [348, 308] on textarea "Hi Z innovation team, this home is still in contingency release, please hold on…" at bounding box center [278, 290] width 170 height 42
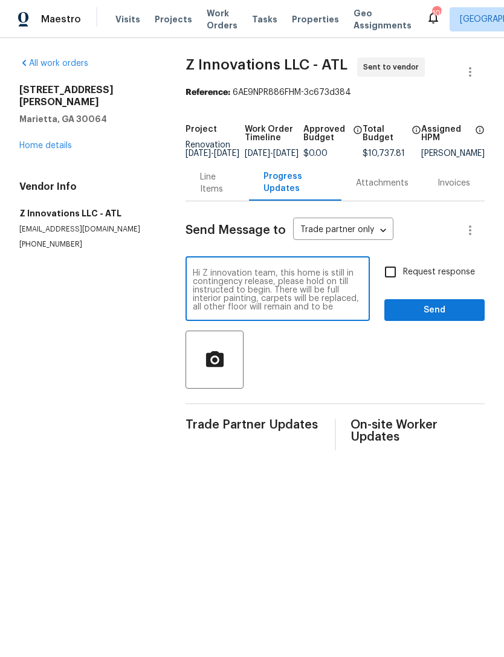
click at [299, 300] on textarea "Hi Z innovation team, this home is still in contingency release, please hold on…" at bounding box center [278, 290] width 170 height 42
click at [221, 308] on textarea "Hi Z innovation team, this home is still in contingency release, please hold on…" at bounding box center [278, 290] width 170 height 42
click at [360, 311] on textarea "Hi Z innovation team, this home is still in contingency release, please hold on…" at bounding box center [278, 290] width 170 height 42
type textarea "Hi Z innovation team, this home is still in contingency release, please hold on…"
click at [392, 283] on input "Request response" at bounding box center [390, 271] width 25 height 25
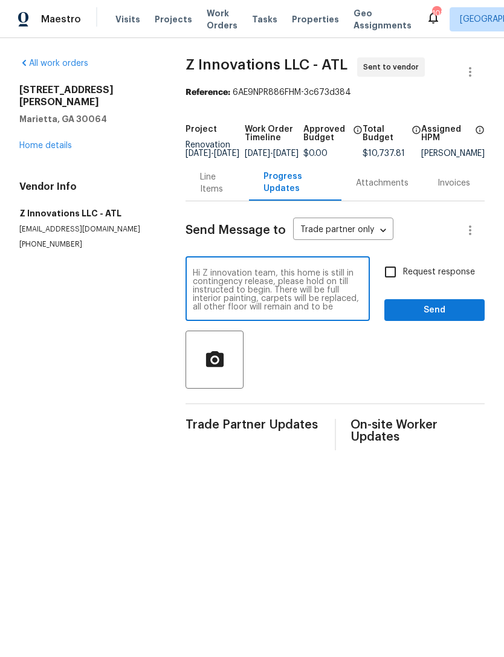
checkbox input "true"
click at [323, 290] on textarea "Hi Z innovation team, this home is still in contingency release, please hold on…" at bounding box center [278, 290] width 170 height 42
click at [332, 287] on textarea "Hi Z innovation team, this home is still in contingency release, please hold on…" at bounding box center [278, 290] width 170 height 42
click at [351, 286] on textarea "Hi Z innovation team, this home is still in contingency release, please hold un…" at bounding box center [278, 290] width 170 height 42
click at [356, 311] on textarea "Hi Z innovation team, this home is still in contingency release, please hold un…" at bounding box center [278, 290] width 170 height 42
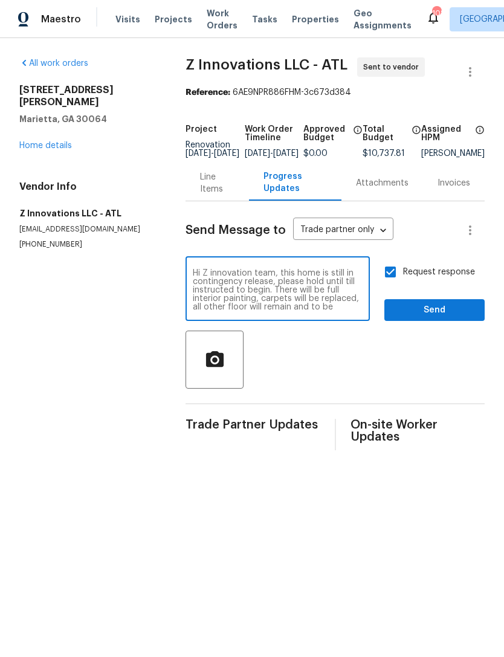
click at [351, 287] on textarea "Hi Z innovation team, this home is still in contingency release, please hold un…" at bounding box center [278, 290] width 170 height 42
type textarea "Hi Z innovation team, this home is still in contingency release, please hold un…"
click at [444, 318] on span "Send" at bounding box center [434, 310] width 81 height 15
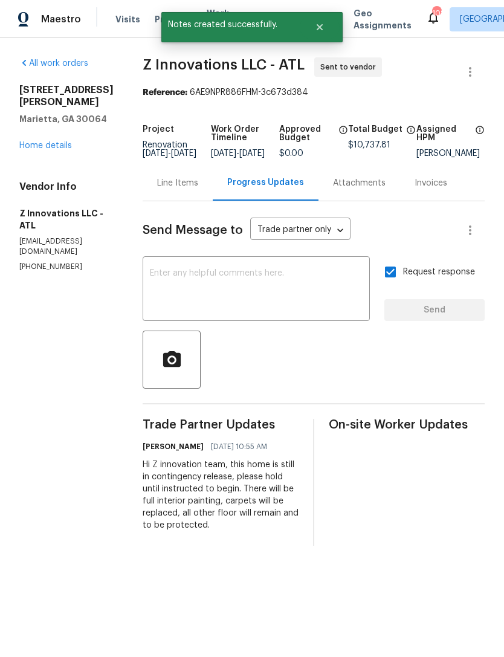
click at [42, 145] on link "Home details" at bounding box center [45, 145] width 53 height 8
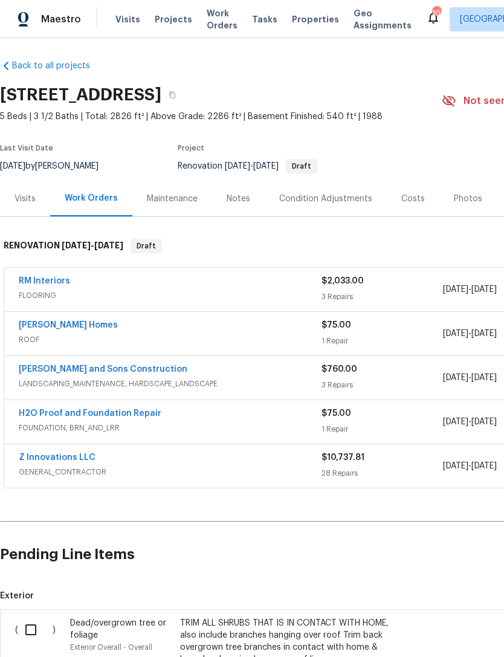
scroll to position [2, 0]
click at [57, 460] on link "Z Innovations LLC" at bounding box center [57, 457] width 77 height 8
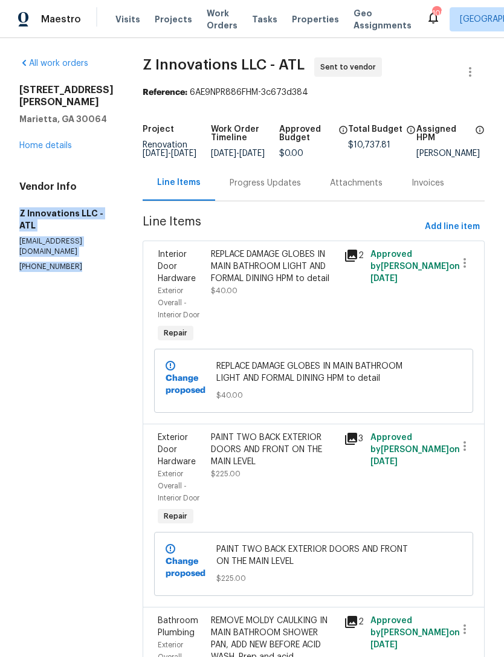
click at [34, 146] on link "Home details" at bounding box center [45, 145] width 53 height 8
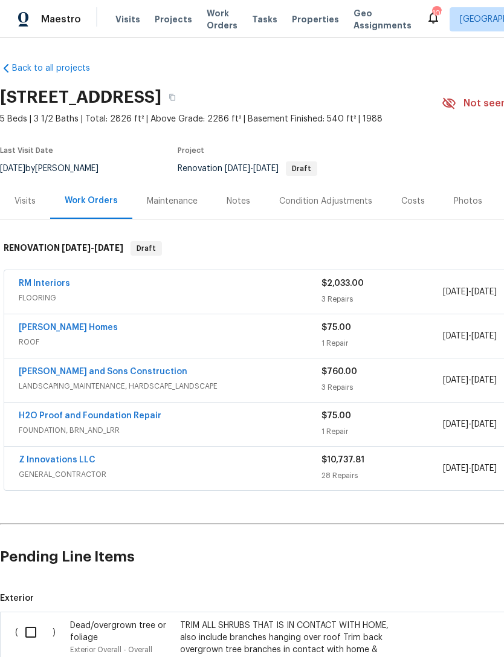
click at [37, 283] on link "RM Interiors" at bounding box center [44, 283] width 51 height 8
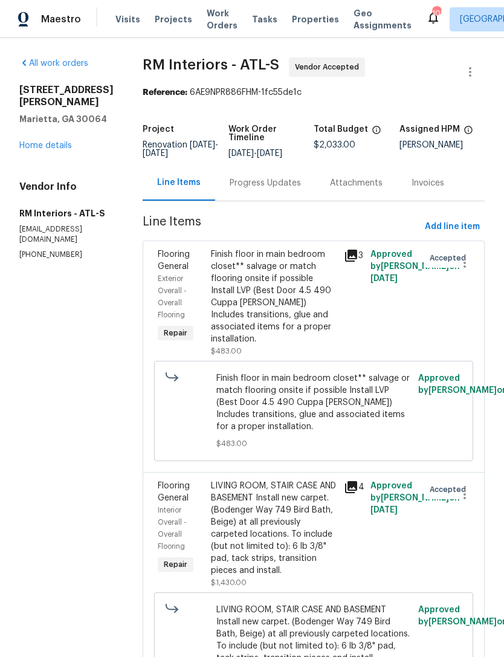
click at [265, 180] on div "Progress Updates" at bounding box center [265, 183] width 71 height 12
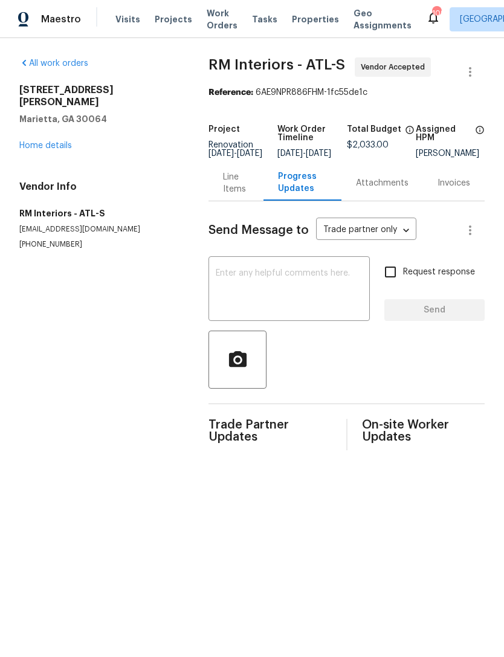
click at [229, 306] on textarea at bounding box center [289, 290] width 147 height 42
click at [238, 291] on textarea at bounding box center [289, 290] width 147 height 42
paste textarea "Z Innovations LLC - ATL reno@zinnovationsga.com (470) 210-1536"
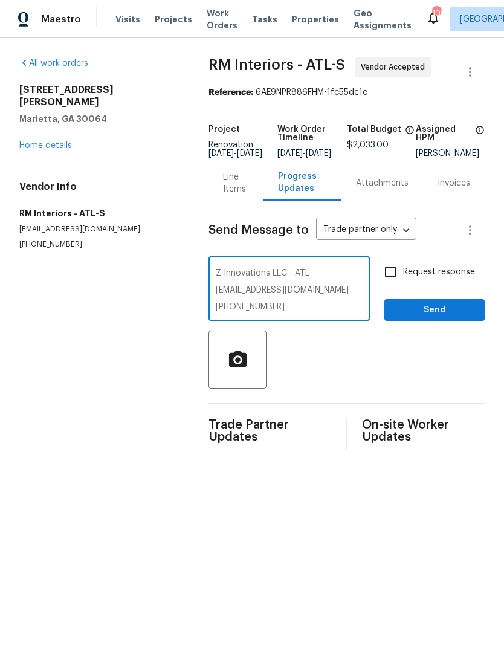
click at [216, 282] on textarea "Z Innovations LLC - ATL reno@zinnovationsga.com (470) 210-1536" at bounding box center [289, 290] width 147 height 42
click at [343, 285] on textarea "Please contact provided for sechduling Z Innovations LLC - ATL reno@zinnovation…" at bounding box center [289, 290] width 147 height 42
click at [216, 311] on textarea "Please contact provided for secluding, thank you. Z Innovations LLC - ATL reno@…" at bounding box center [289, 290] width 147 height 42
click at [354, 310] on textarea "Please contact provided for secluding, thank you. Z Innovations LLC - ATL reno@…" at bounding box center [289, 290] width 147 height 42
click at [328, 304] on textarea "Please contact provided for secluding, thank you. Z Innovations LLC - ATL reno@…" at bounding box center [289, 290] width 147 height 42
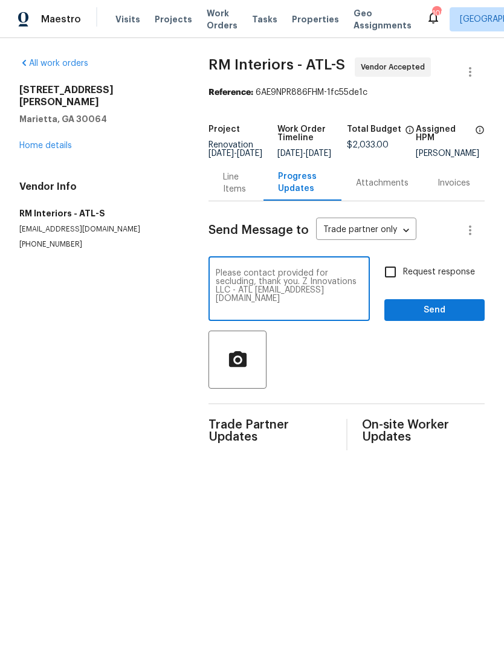
click at [209, 321] on div "Please contact provided for secluding, thank you. Z Innovations LLC - ATL reno@…" at bounding box center [289, 290] width 161 height 62
click at [209, 315] on div "Please contact provided for secluding, thank you. Z Innovations LLC - ATL reno@…" at bounding box center [289, 290] width 161 height 62
click at [216, 311] on textarea "Please contact provided for secluding, thank you. Z Innovations LLC - ATL reno@…" at bounding box center [289, 290] width 147 height 42
type textarea "Please contact provided for secluding, thank you. Z Innovations LLC - ATL reno@…"
click at [400, 284] on input "Request response" at bounding box center [390, 271] width 25 height 25
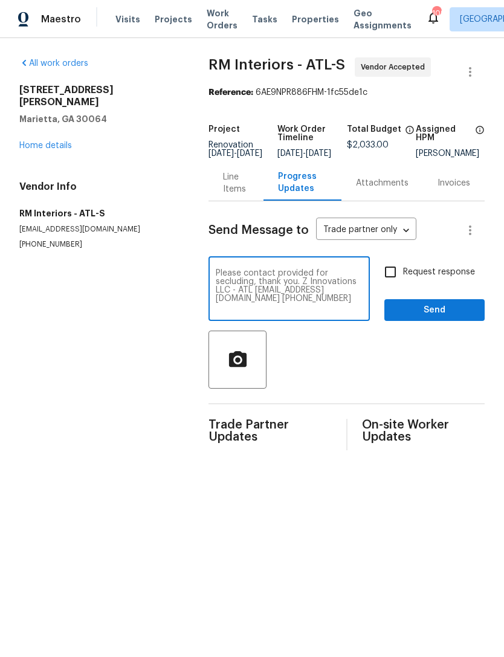
checkbox input "true"
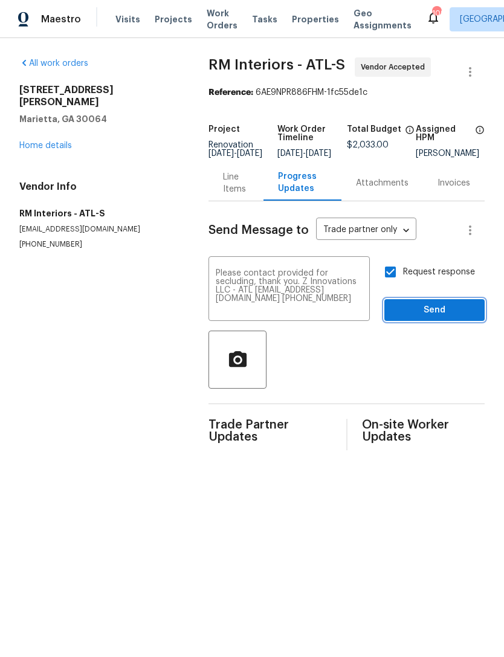
click at [442, 317] on span "Send" at bounding box center [434, 310] width 81 height 15
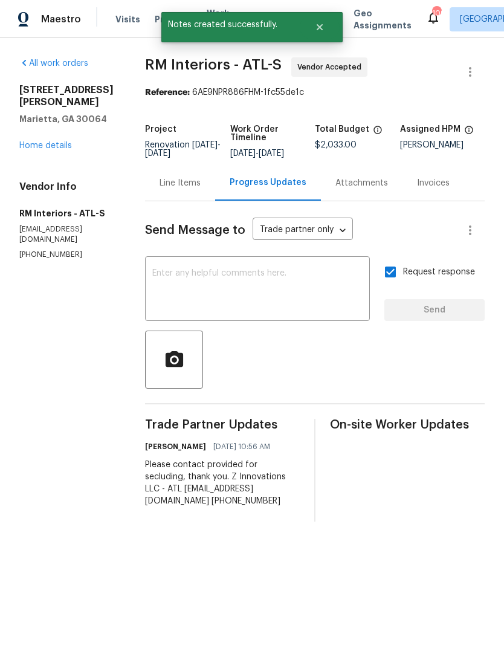
click at [41, 146] on link "Home details" at bounding box center [45, 145] width 53 height 8
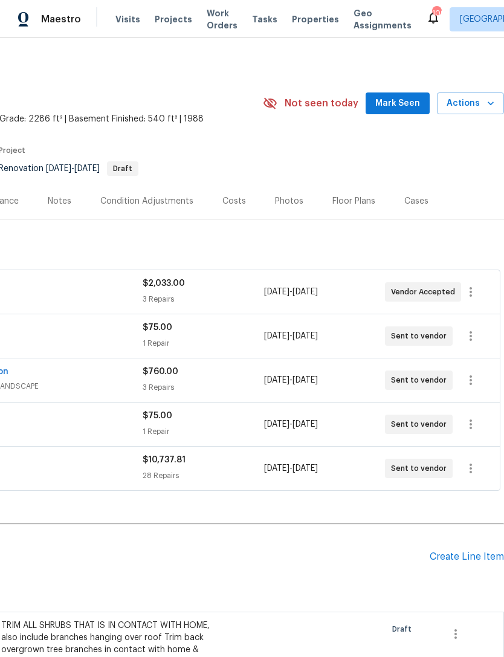
scroll to position [0, 179]
click at [406, 101] on span "Mark Seen" at bounding box center [397, 103] width 45 height 15
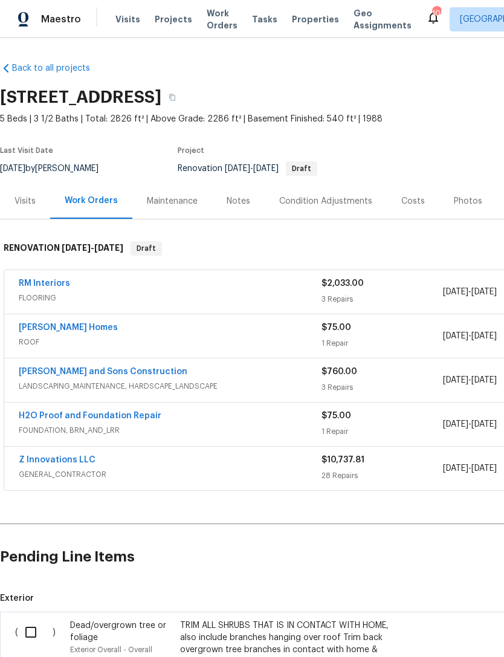
scroll to position [0, 0]
click at [341, 199] on div "Condition Adjustments" at bounding box center [325, 201] width 93 height 12
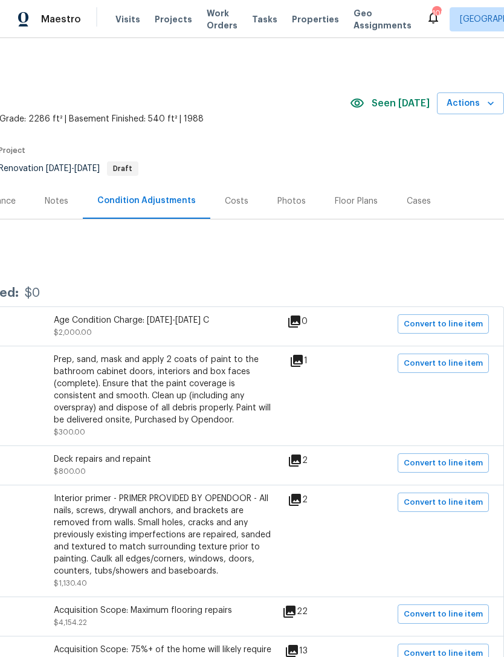
scroll to position [0, 179]
click at [243, 201] on div "Costs" at bounding box center [236, 201] width 53 height 36
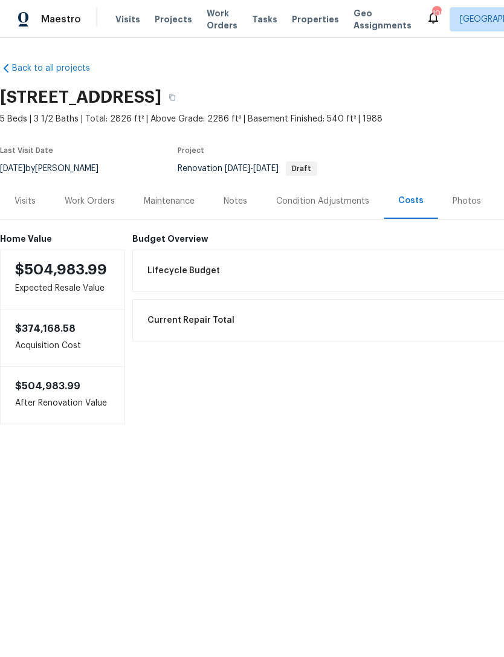
click at [86, 201] on div "Work Orders" at bounding box center [90, 201] width 50 height 12
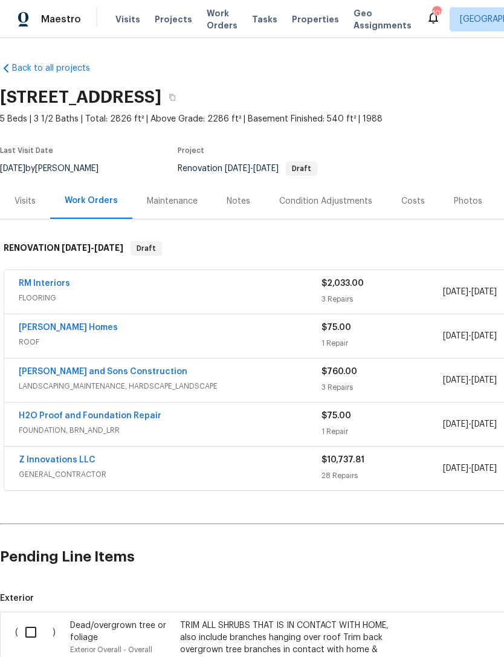
click at [26, 201] on div "Visits" at bounding box center [25, 201] width 21 height 12
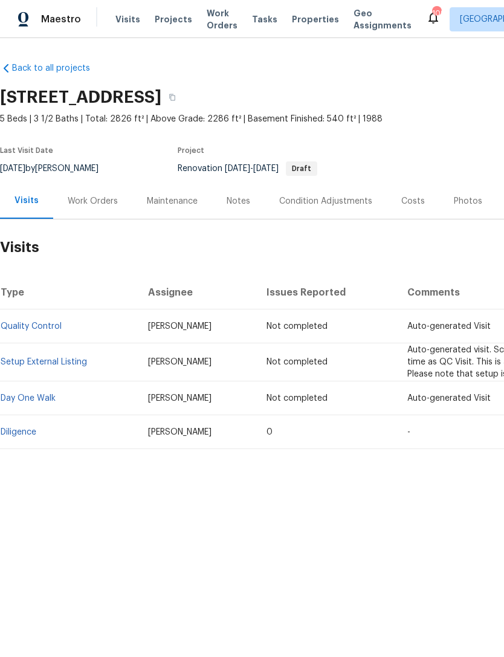
click at [86, 201] on div "Work Orders" at bounding box center [93, 201] width 50 height 12
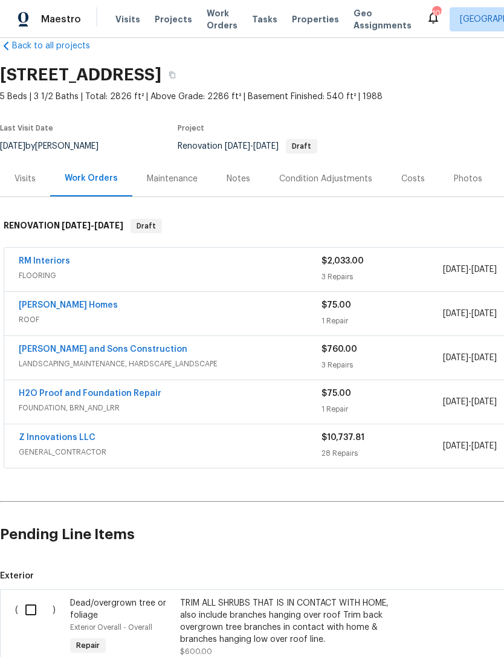
scroll to position [22, 0]
click at [174, 187] on div "Maintenance" at bounding box center [172, 179] width 80 height 36
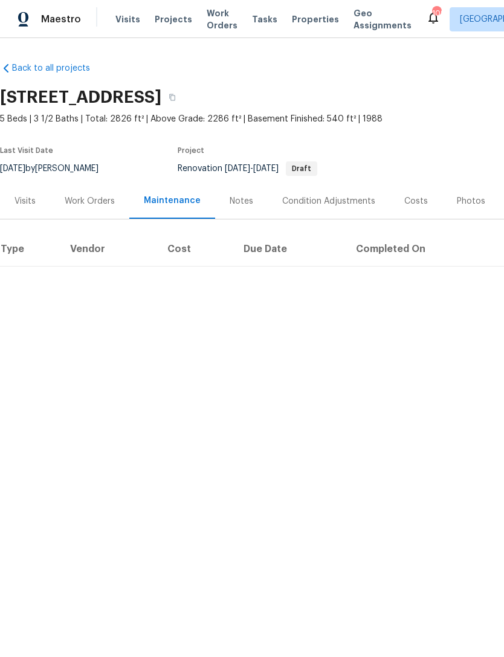
click at [245, 203] on div "Notes" at bounding box center [242, 201] width 24 height 12
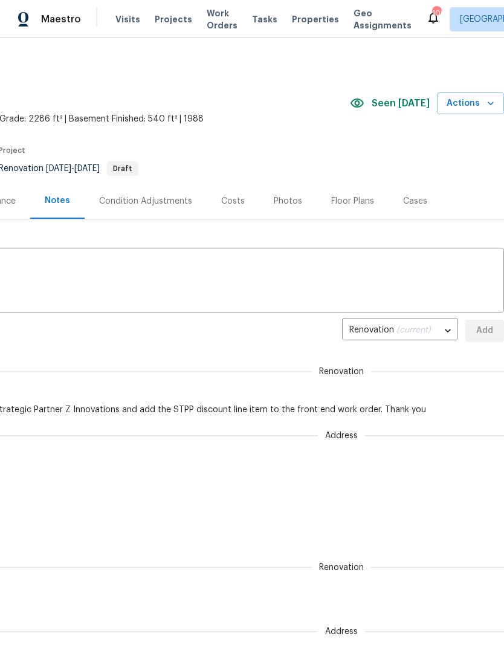
scroll to position [0, 179]
click at [156, 204] on div "Condition Adjustments" at bounding box center [145, 201] width 93 height 12
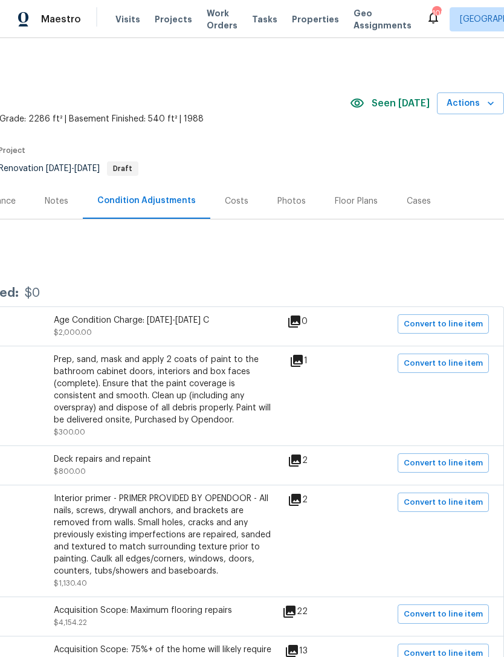
scroll to position [0, 179]
click at [225, 201] on div "Costs" at bounding box center [237, 201] width 24 height 12
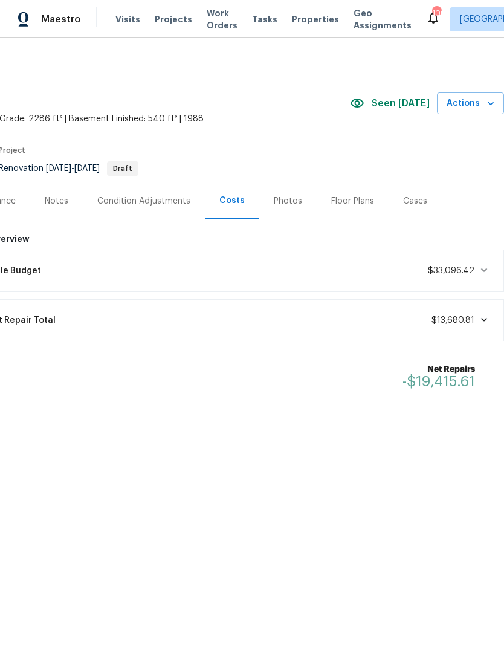
scroll to position [0, 179]
click at [438, 418] on div "Budget Overview Lifecycle Budget $33,096.42 Current Repair Total $13,680.81 Net…" at bounding box center [228, 329] width 551 height 190
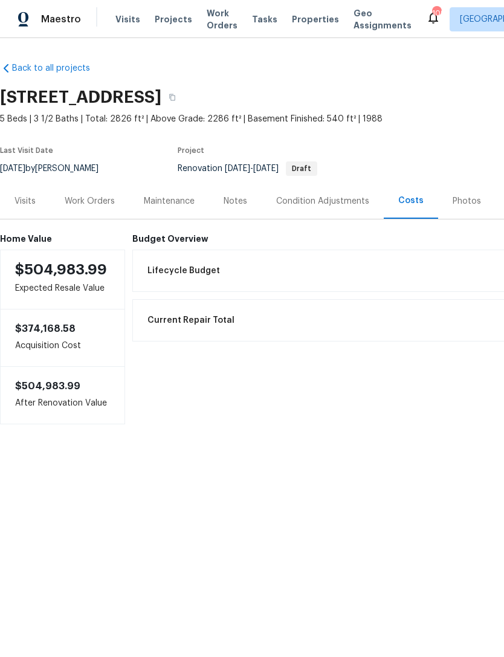
scroll to position [0, 0]
click at [91, 205] on div "Work Orders" at bounding box center [90, 201] width 50 height 12
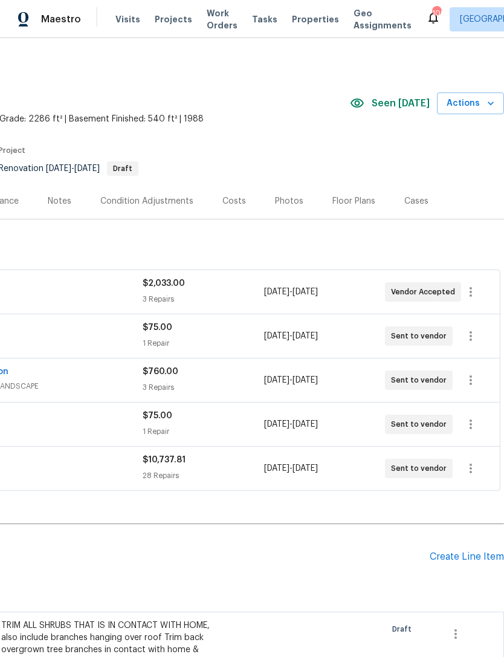
scroll to position [0, 179]
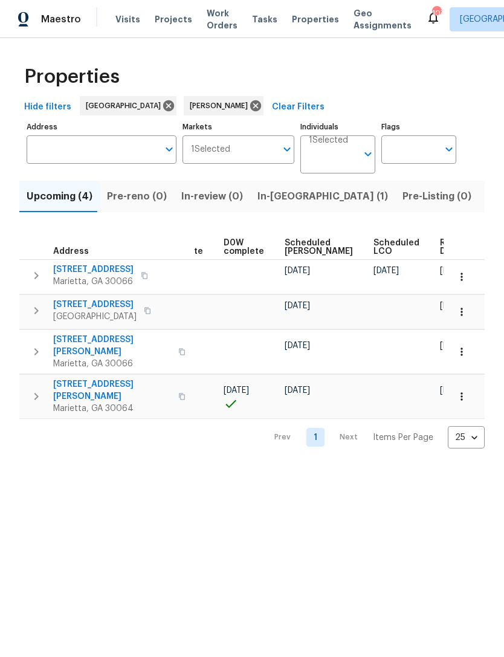
scroll to position [0, 304]
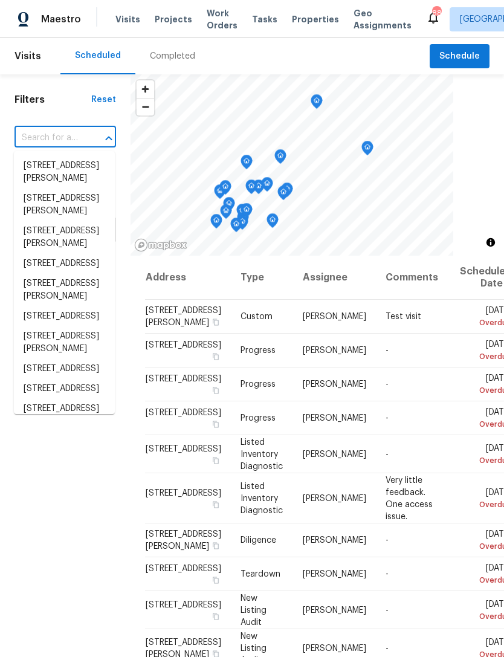
click at [70, 138] on input "text" at bounding box center [49, 138] width 68 height 19
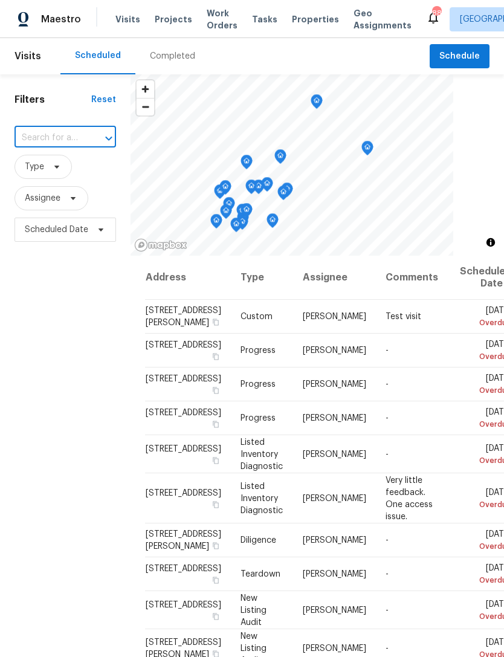
type input "[STREET_ADDRESS]"
click at [54, 172] on li "[STREET_ADDRESS]" at bounding box center [64, 166] width 101 height 20
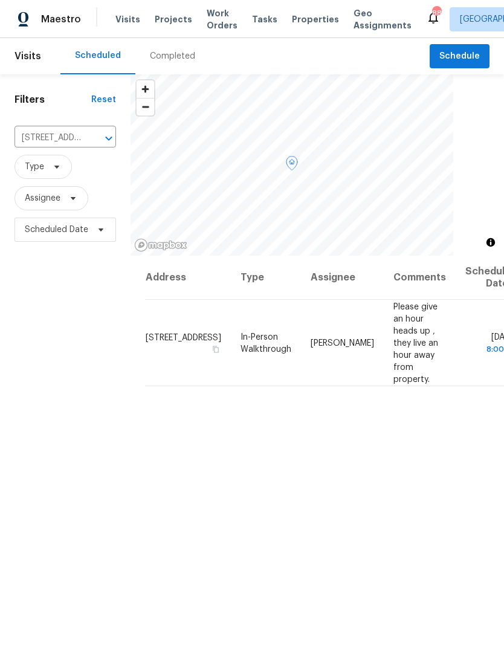
click at [157, 337] on td "[STREET_ADDRESS]" at bounding box center [188, 343] width 86 height 86
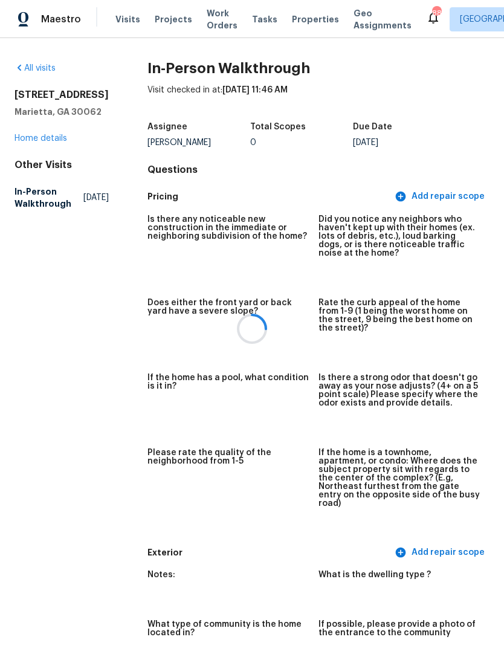
click at [41, 149] on div at bounding box center [252, 328] width 504 height 657
click at [48, 143] on link "Home details" at bounding box center [41, 138] width 53 height 8
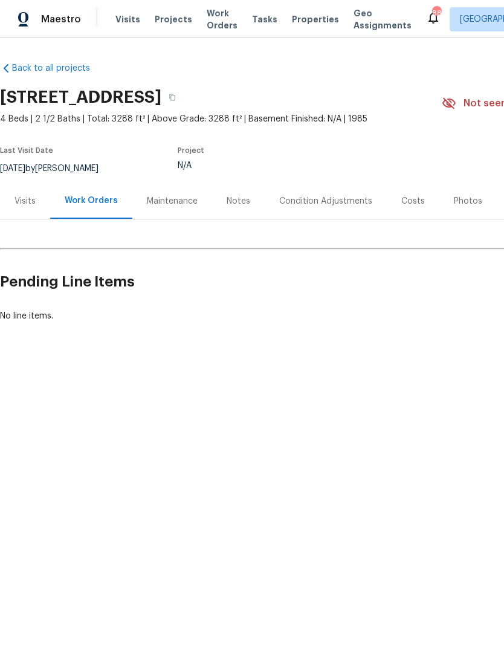
click at [34, 200] on div "Visits" at bounding box center [25, 201] width 21 height 12
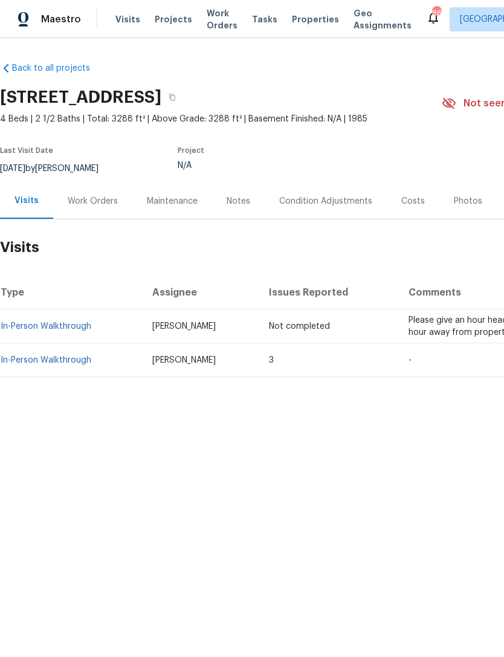
click at [45, 360] on link "In-Person Walkthrough" at bounding box center [46, 360] width 91 height 8
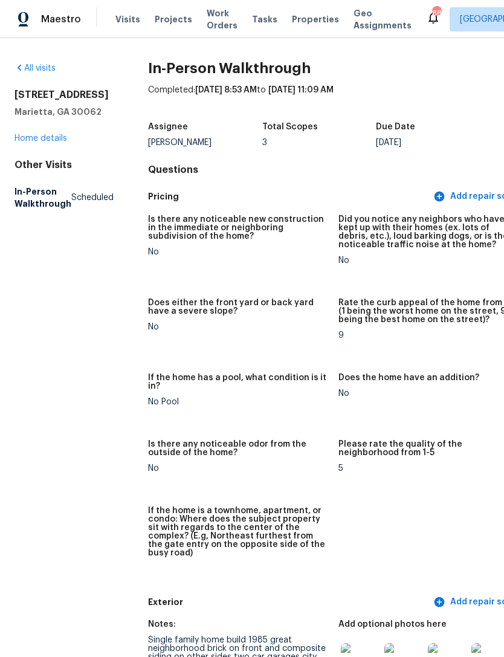
click at [46, 143] on link "Home details" at bounding box center [41, 138] width 53 height 8
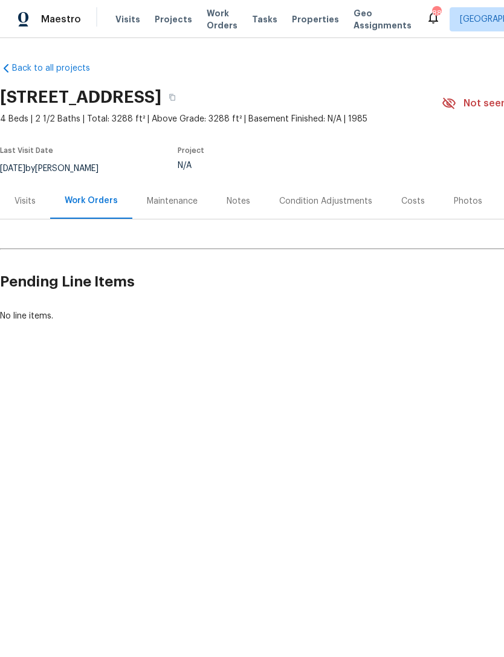
click at [26, 202] on div "Visits" at bounding box center [25, 201] width 21 height 12
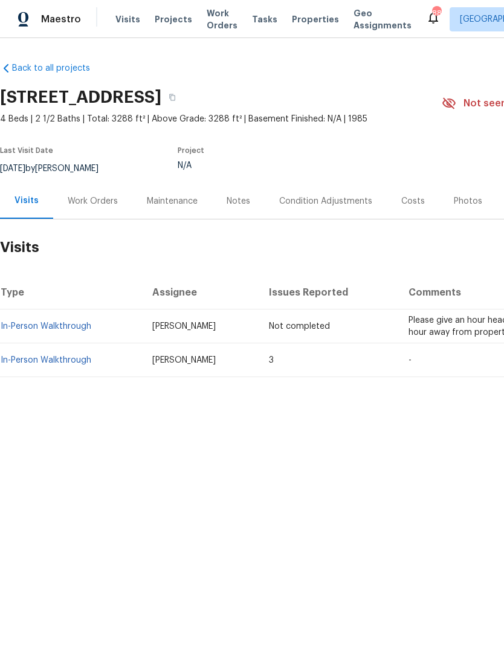
click at [45, 358] on link "In-Person Walkthrough" at bounding box center [46, 360] width 91 height 8
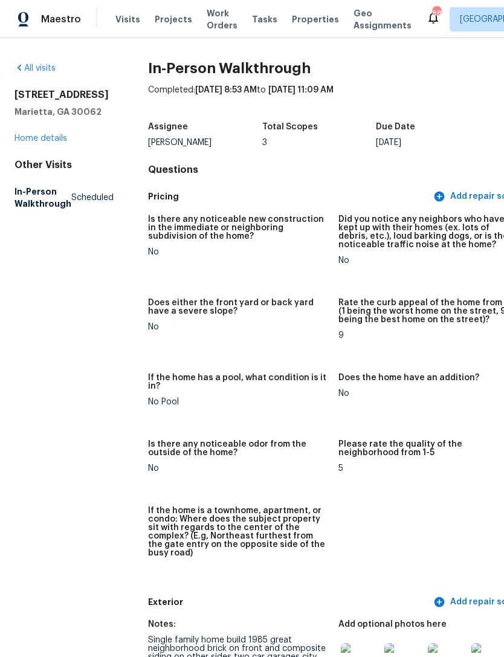
click at [53, 143] on link "Home details" at bounding box center [41, 138] width 53 height 8
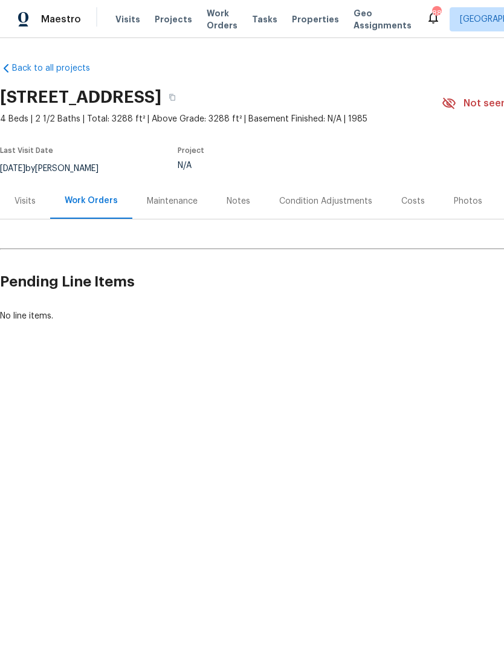
click at [26, 201] on div "Visits" at bounding box center [25, 201] width 21 height 12
